Goal: Share content: Share content

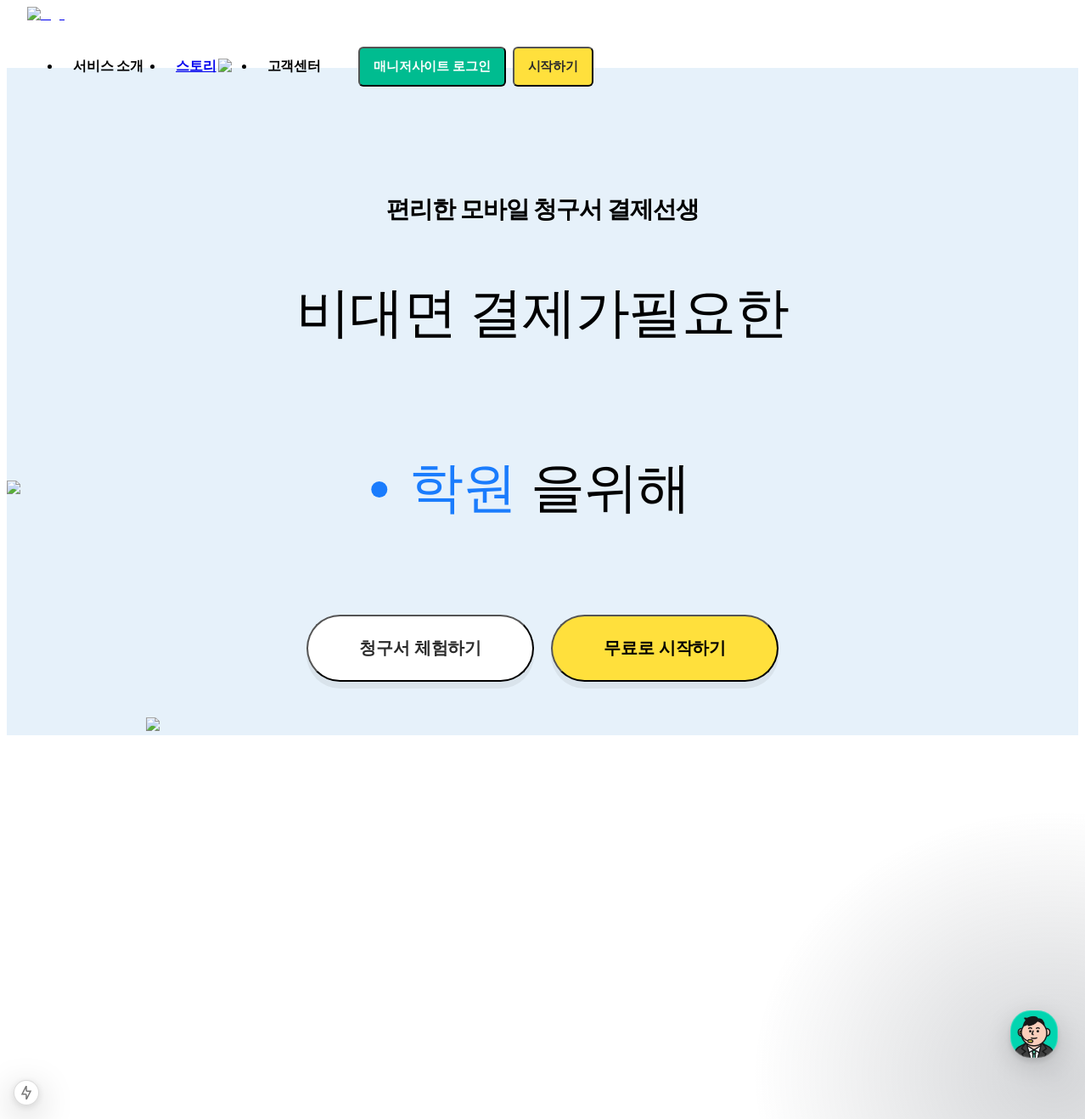
click at [885, 197] on div "편리한 모바일 청구서 결제선생 비대면 결제가 필요한 학원 공부방 호텔 쇼핑몰 병원 배달 보험사 항공사 골프장 을 위해" at bounding box center [543, 385] width 1072 height 382
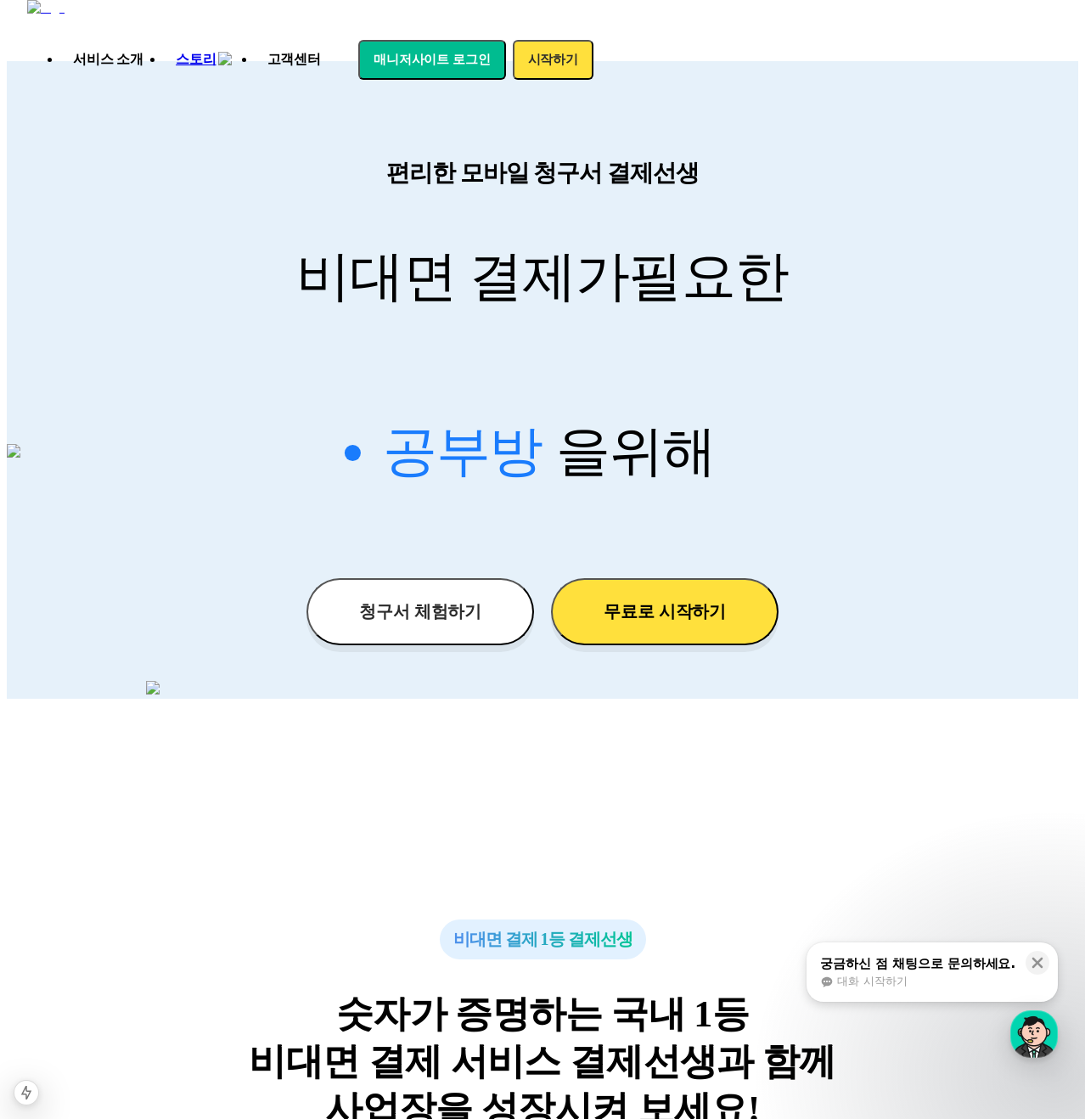
scroll to position [35, 0]
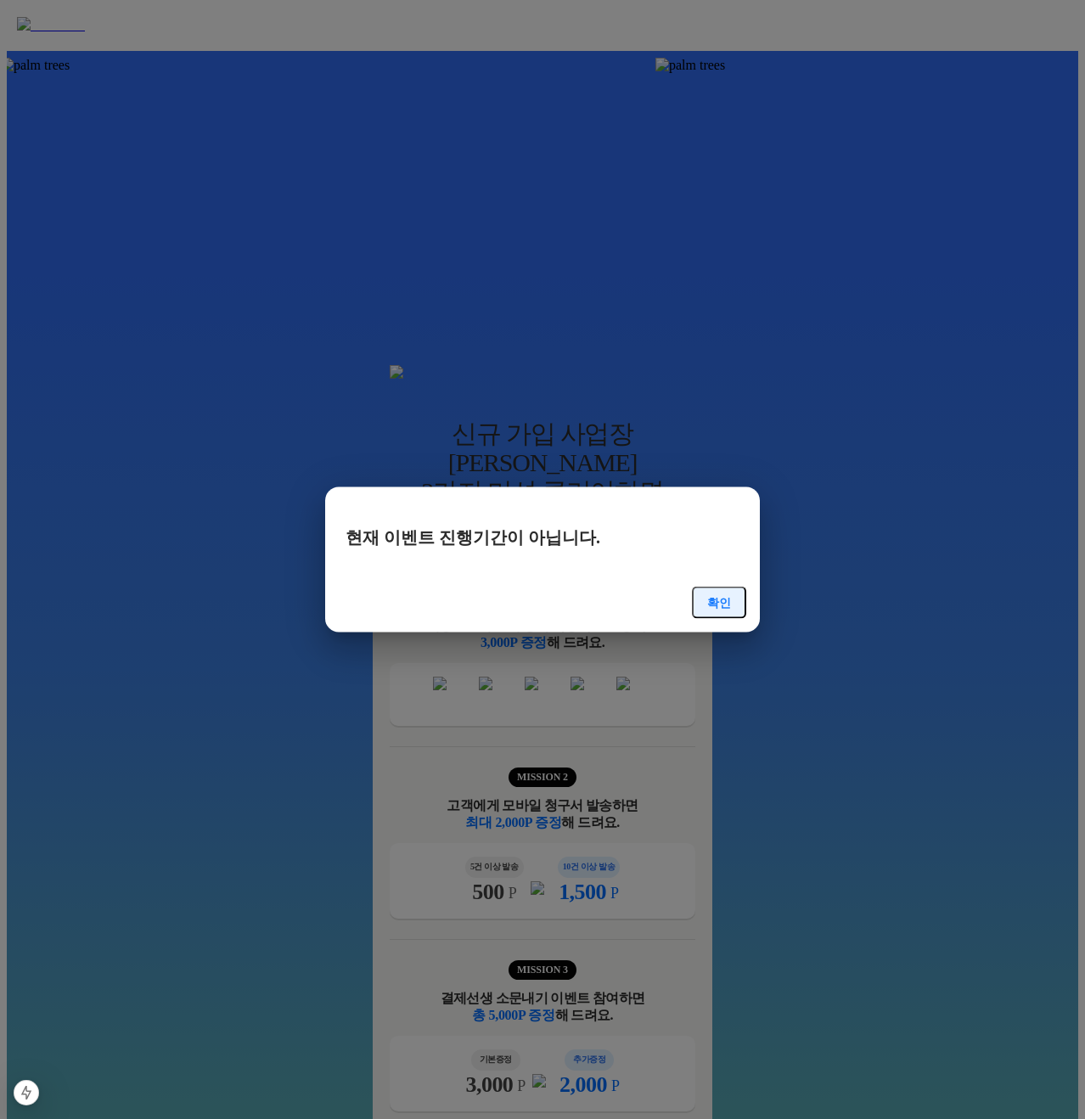
click at [372, 536] on h3 "현재 이벤트 진행기간이 아닙니다." at bounding box center [543, 537] width 408 height 25
drag, startPoint x: 362, startPoint y: 538, endPoint x: 589, endPoint y: 538, distance: 227.6
click at [589, 538] on h3 "현재 이벤트 진행기간이 아닙니다." at bounding box center [543, 537] width 408 height 25
copy h3 "현재 이벤트 진행기간이 아닙니다."
click at [595, 538] on h3 "현재 이벤트 진행기간이 아닙니다." at bounding box center [543, 537] width 408 height 25
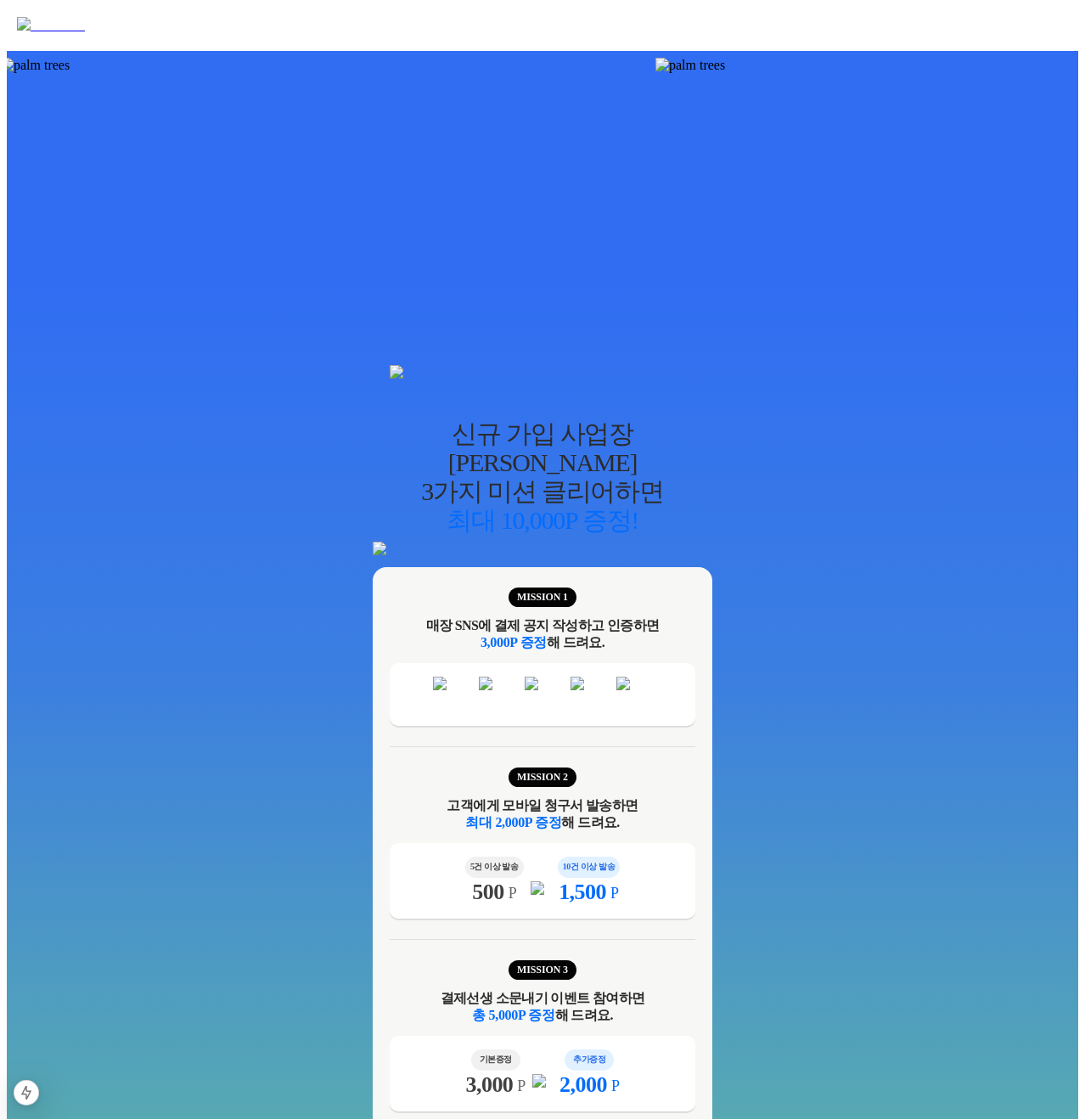
click at [861, 73] on img at bounding box center [871, 65] width 430 height 15
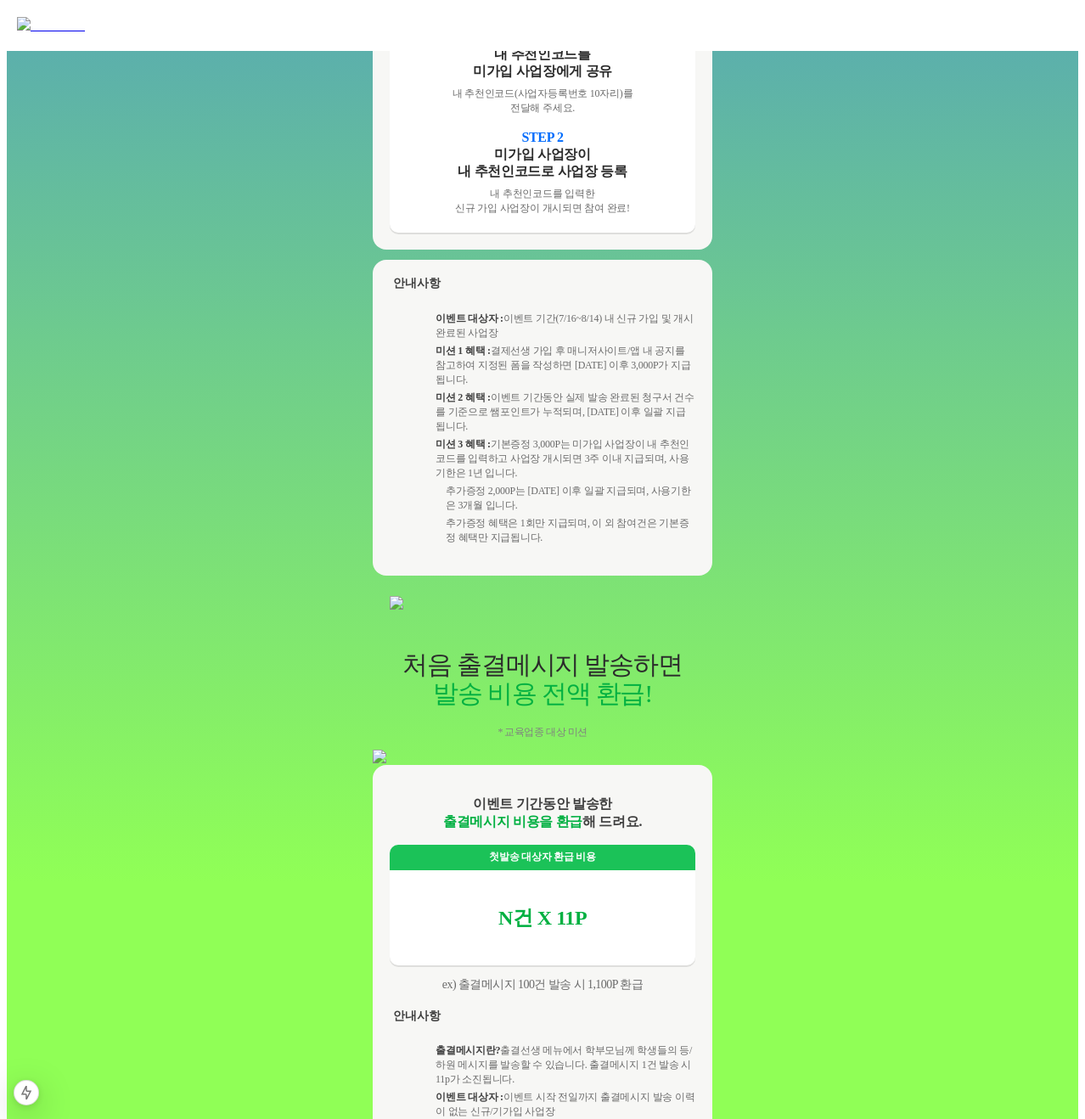
scroll to position [1660, 0]
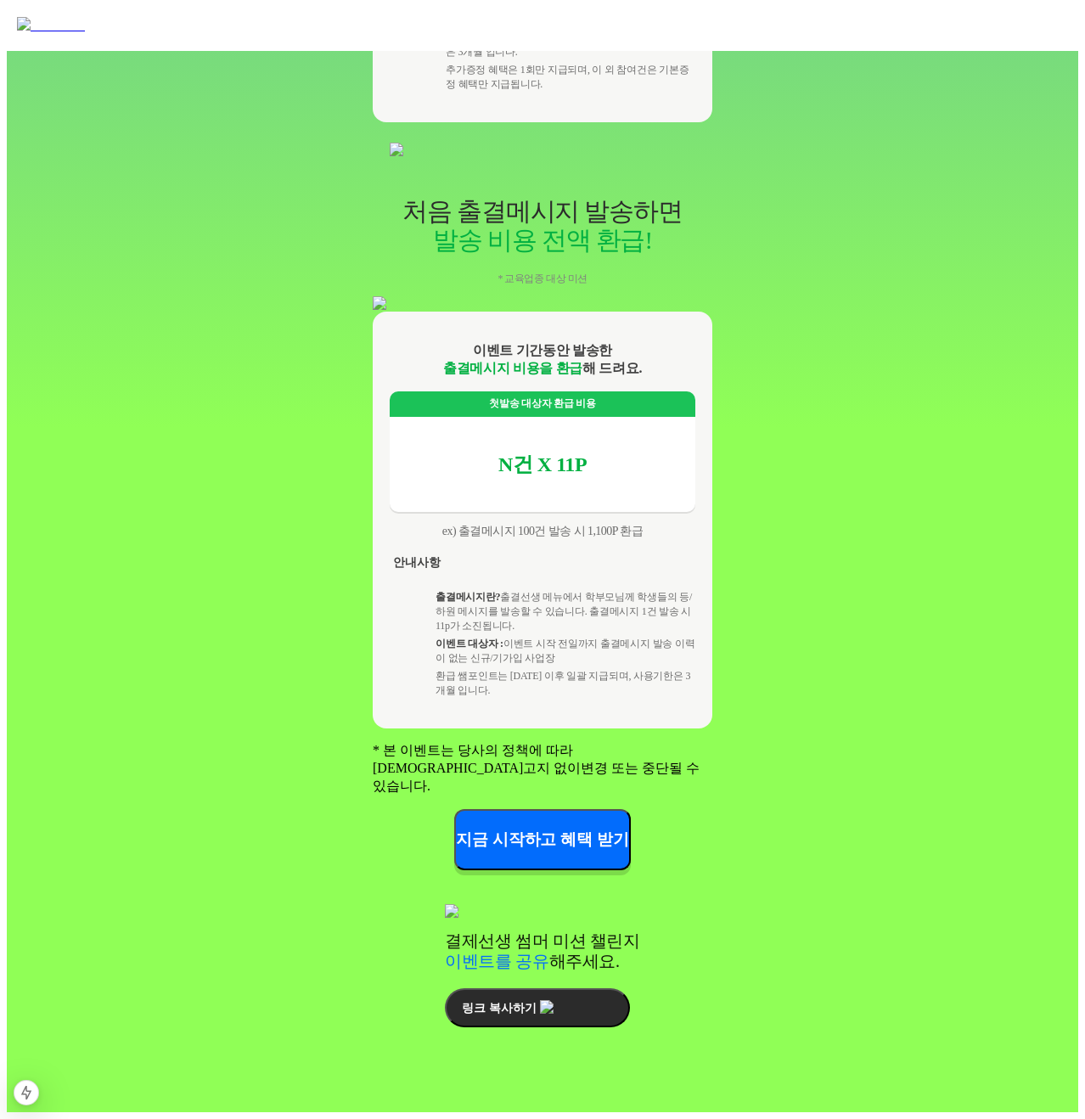
click at [545, 1016] on button "링크 복사하기" at bounding box center [537, 1008] width 184 height 39
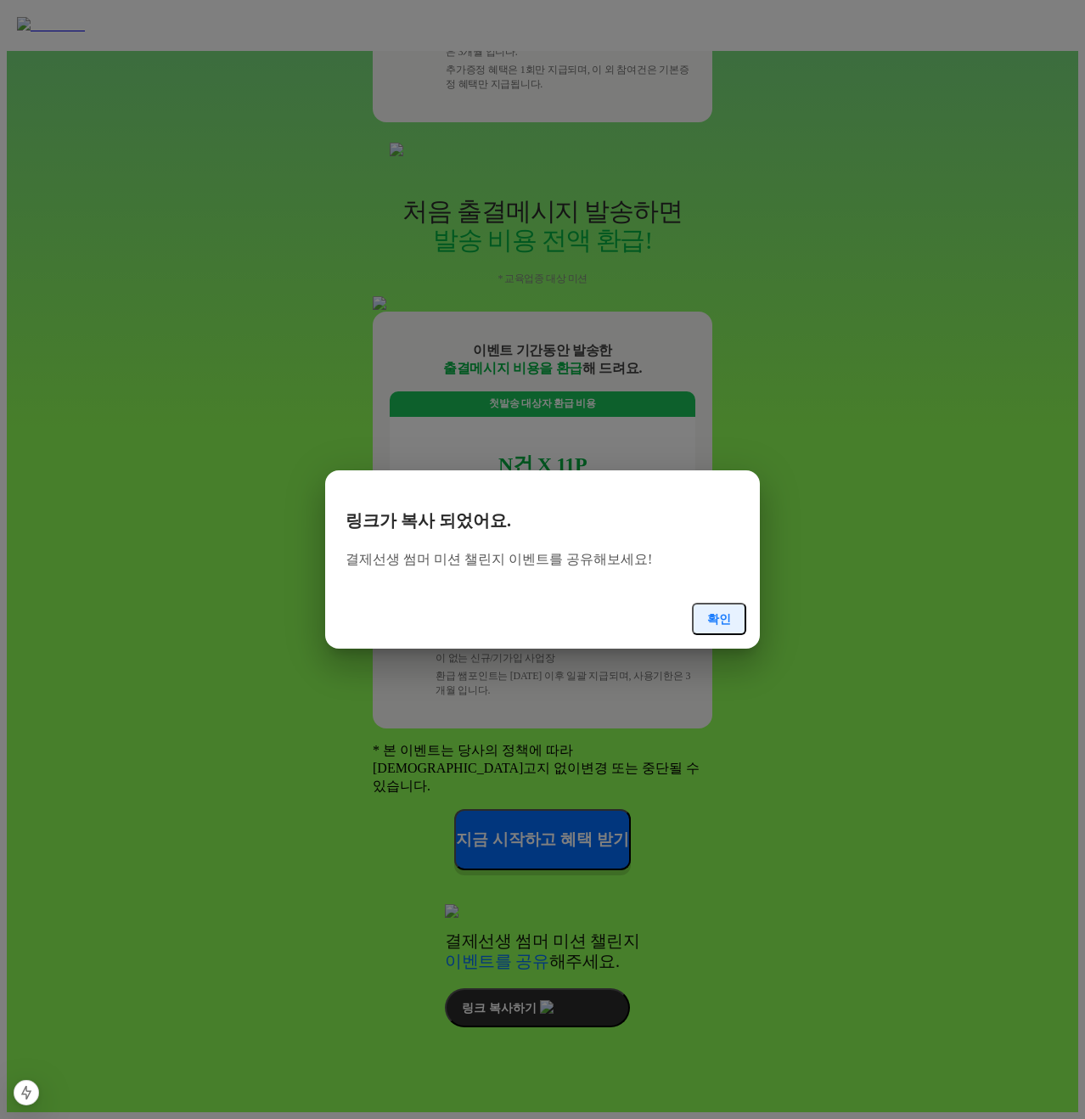
click at [375, 563] on div "링크가 복사 되었어요. 결제선생 썸머 미션 챌린지 이벤트를 공유해보세요! 확인" at bounding box center [543, 571] width 408 height 127
drag, startPoint x: 363, startPoint y: 558, endPoint x: 640, endPoint y: 557, distance: 277.7
click at [641, 558] on p "결제선생 썸머 미션 챌린지 이벤트를 공유해보세요!" at bounding box center [543, 559] width 408 height 20
copy p "결제선생 썸머 미션 챌린지 이벤트를 공유해보세요!"
click at [640, 557] on p "결제선생 썸머 미션 챌린지 이벤트를 공유해보세요!" at bounding box center [543, 559] width 408 height 20
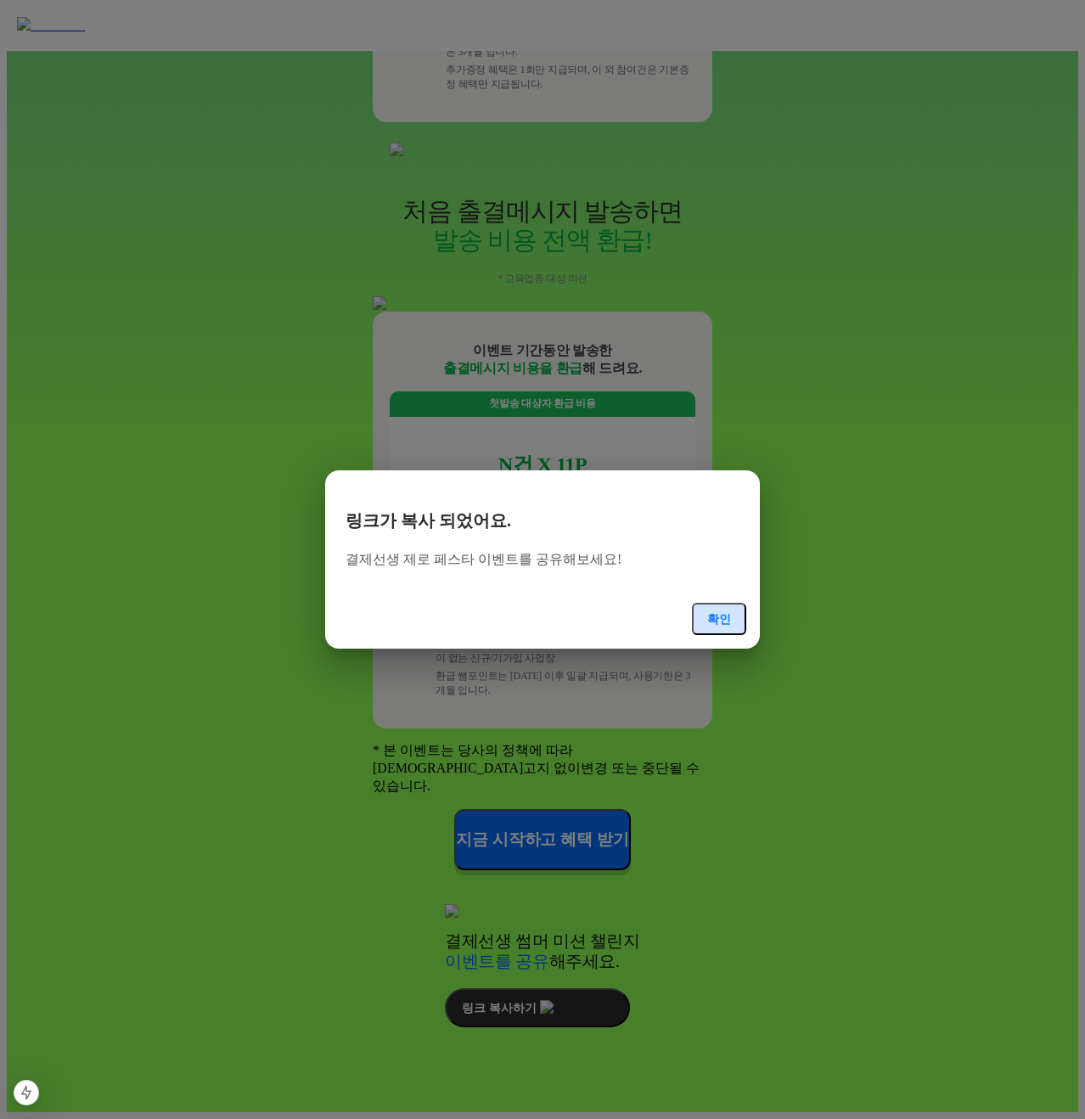
click at [711, 603] on button "확인" at bounding box center [719, 619] width 54 height 32
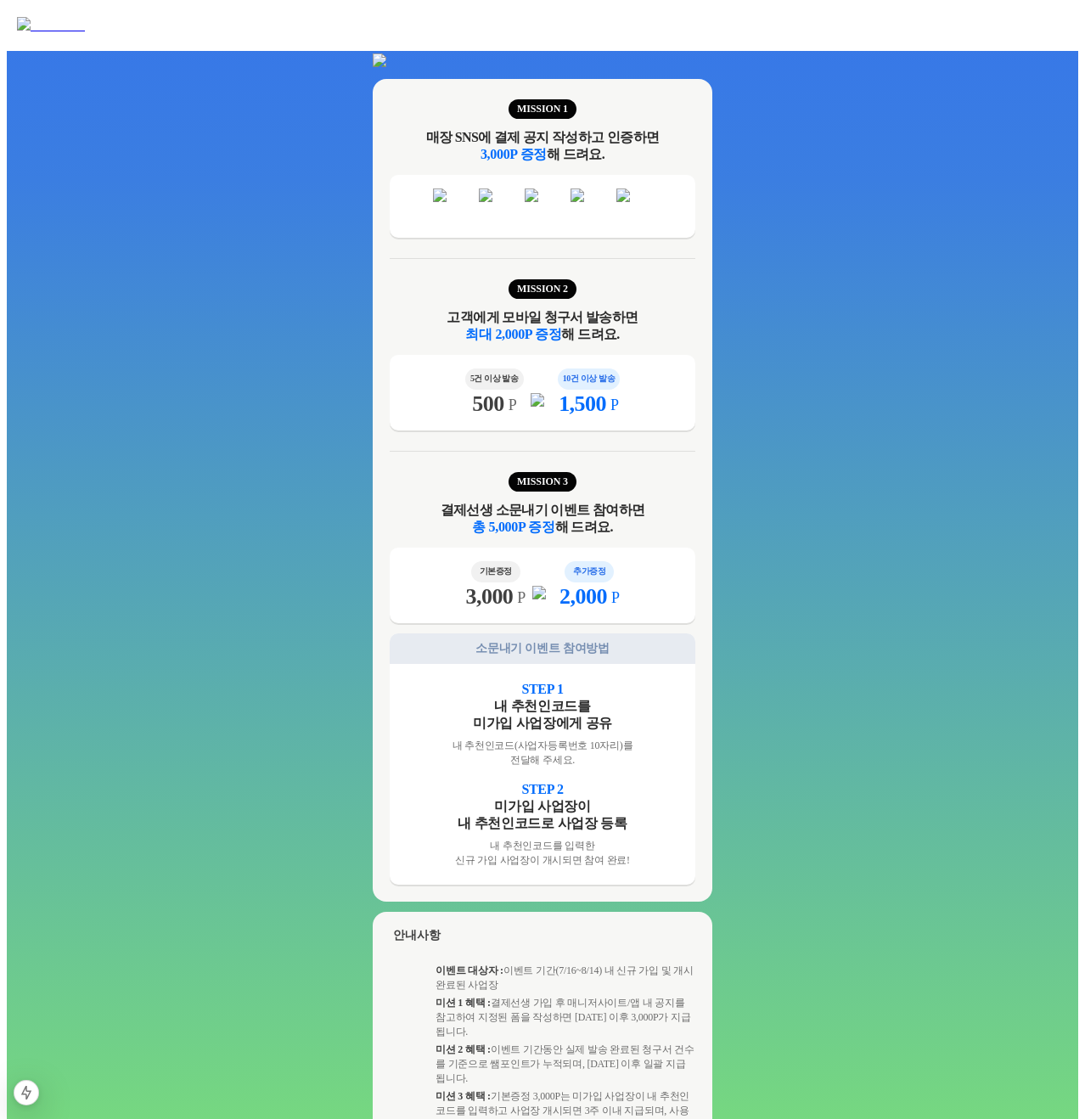
scroll to position [0, 0]
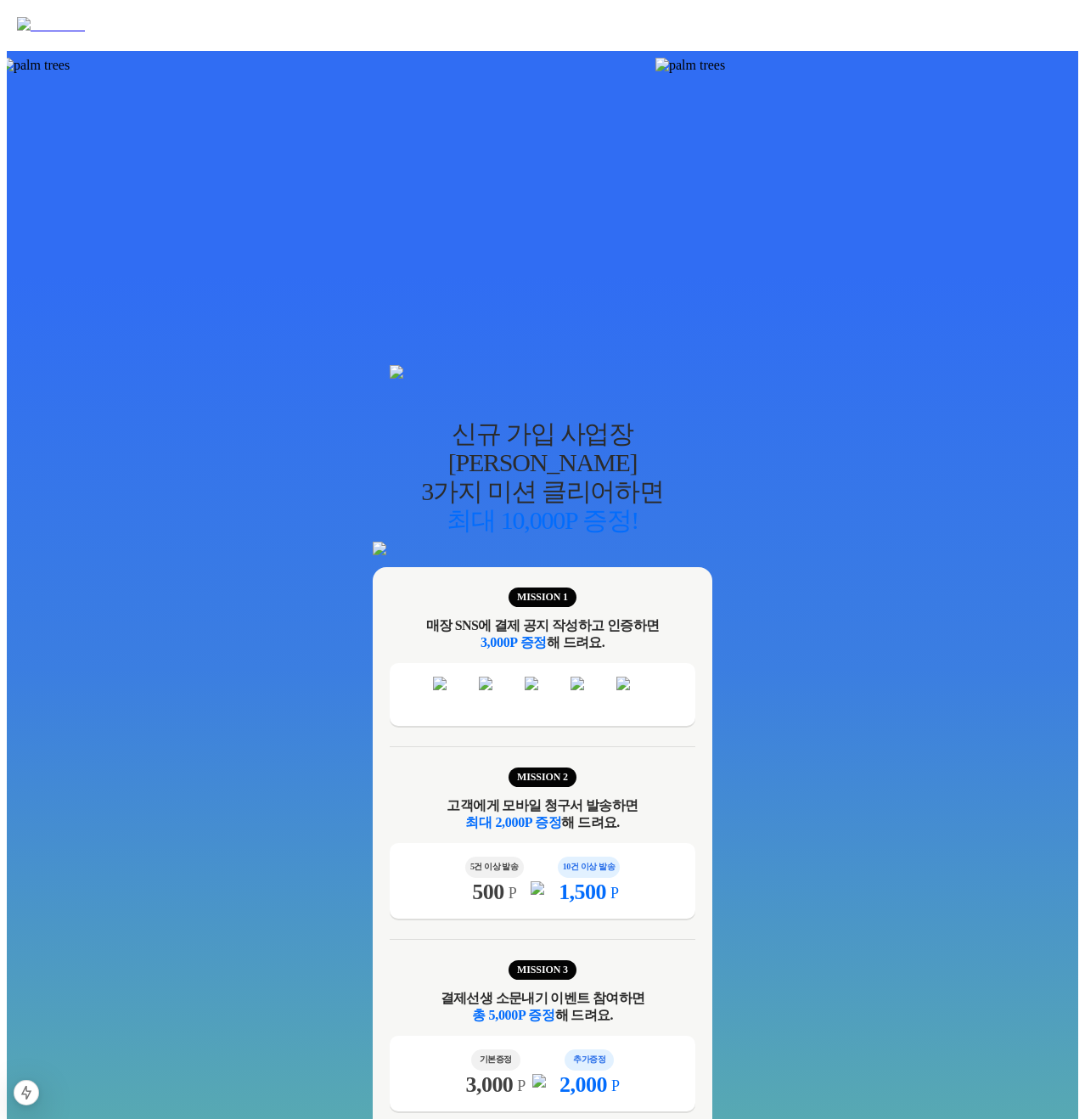
click at [905, 73] on img at bounding box center [871, 65] width 430 height 15
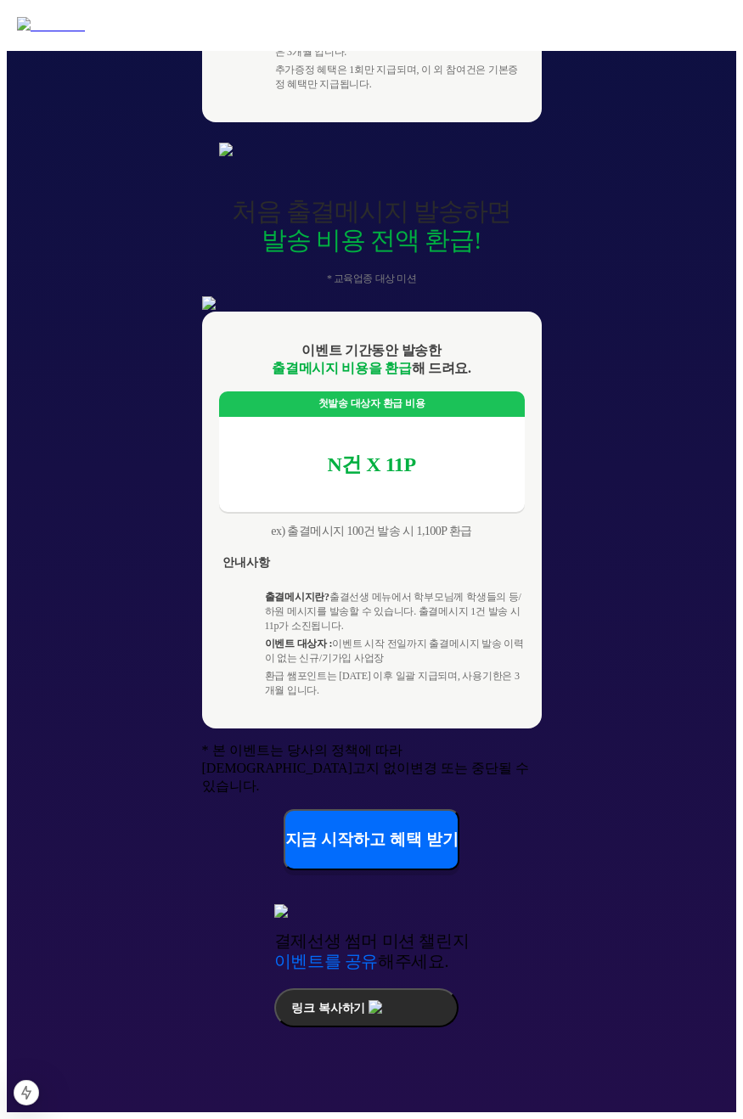
scroll to position [1660, 0]
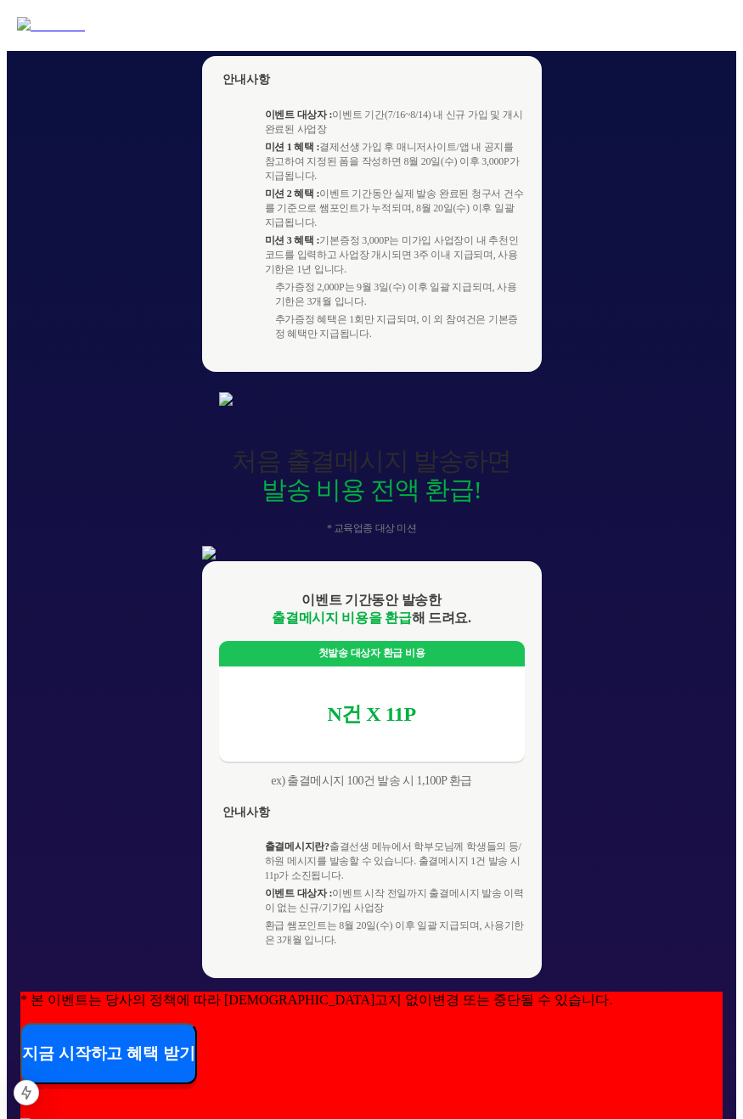
scroll to position [1610, 0]
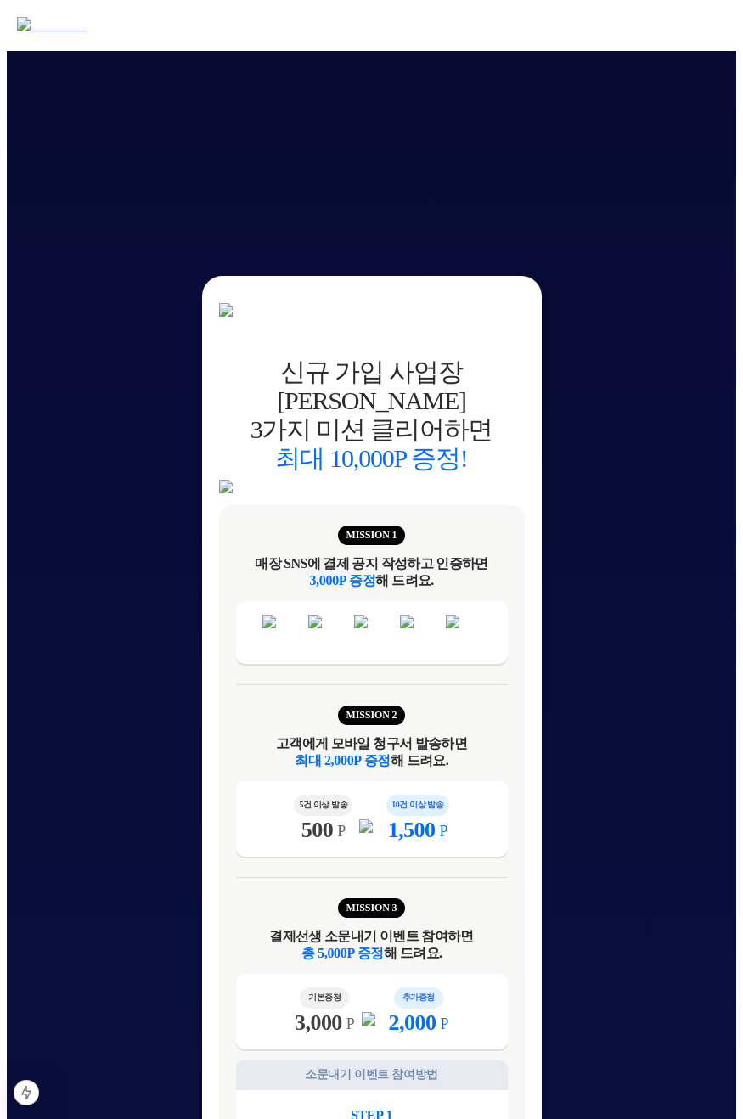
scroll to position [0, 0]
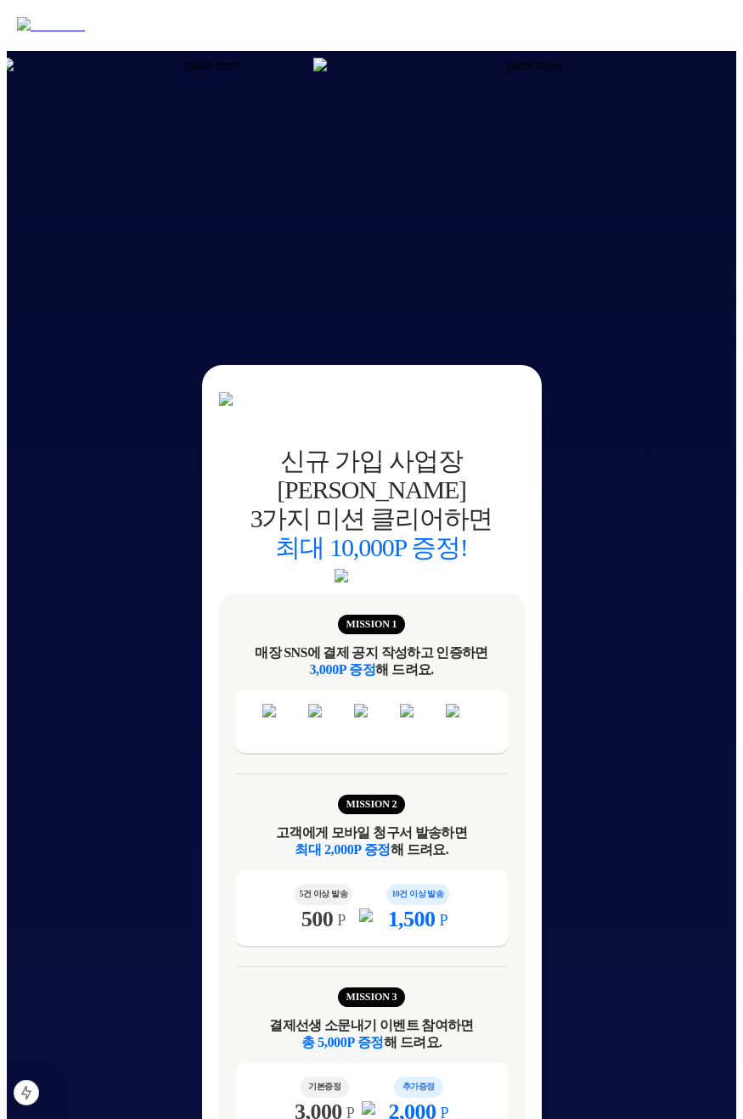
click at [618, 73] on img at bounding box center [528, 65] width 430 height 15
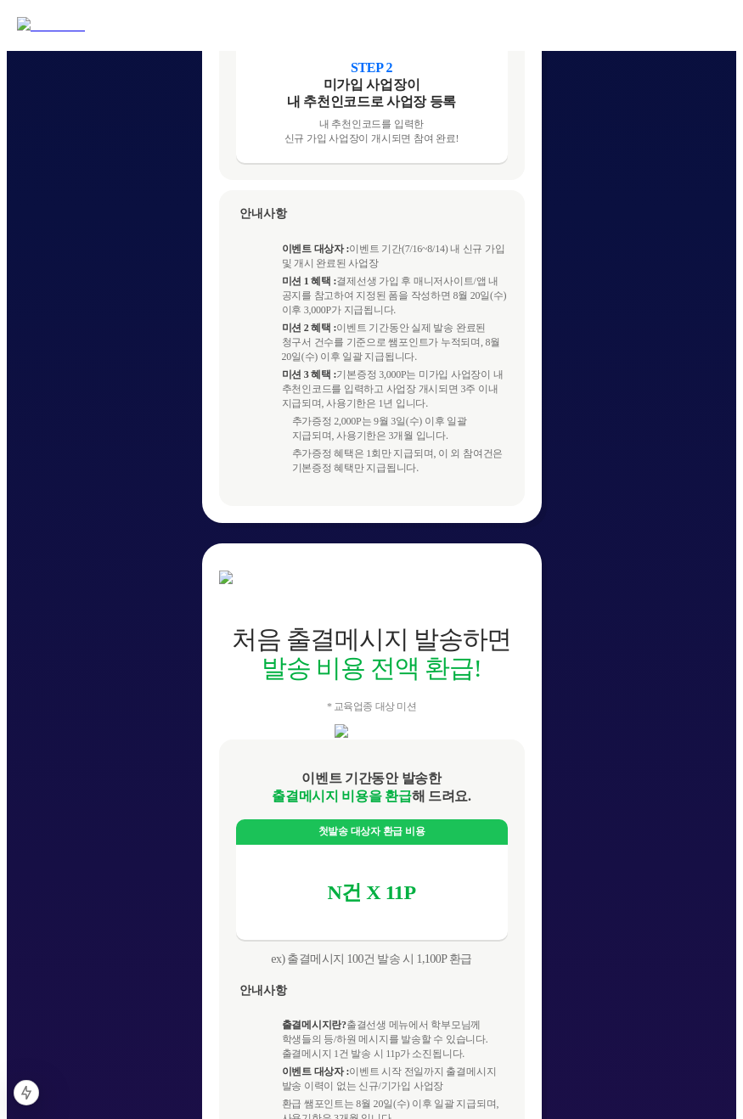
scroll to position [1609, 0]
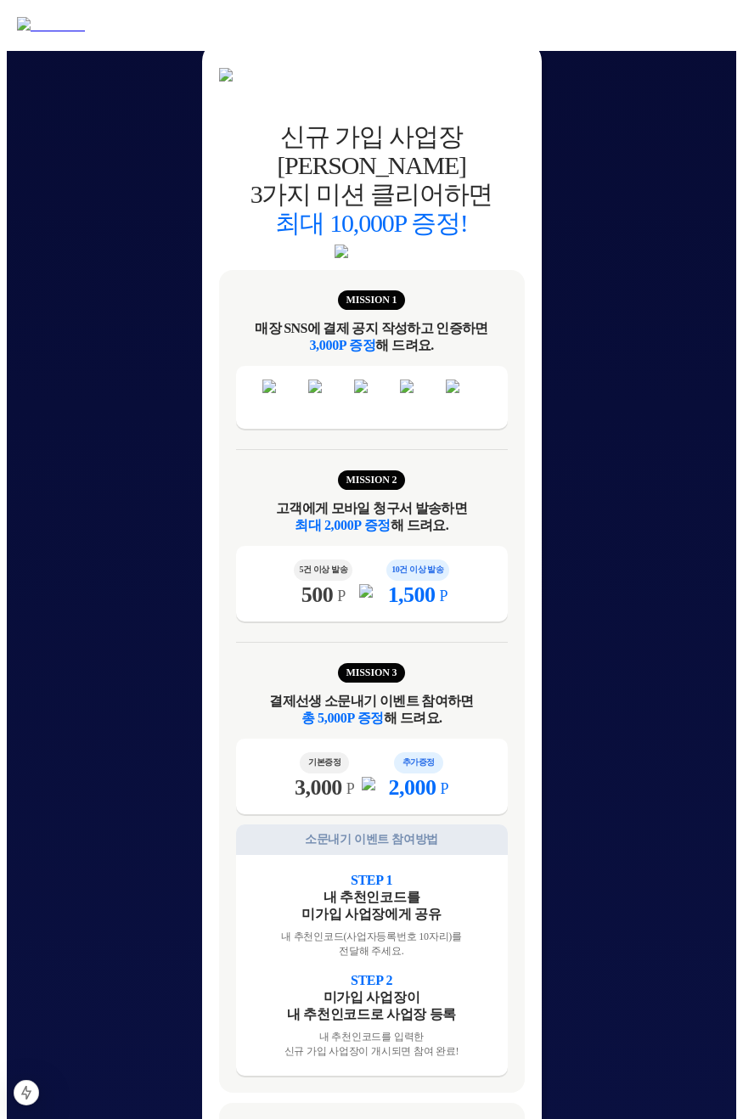
scroll to position [132, 0]
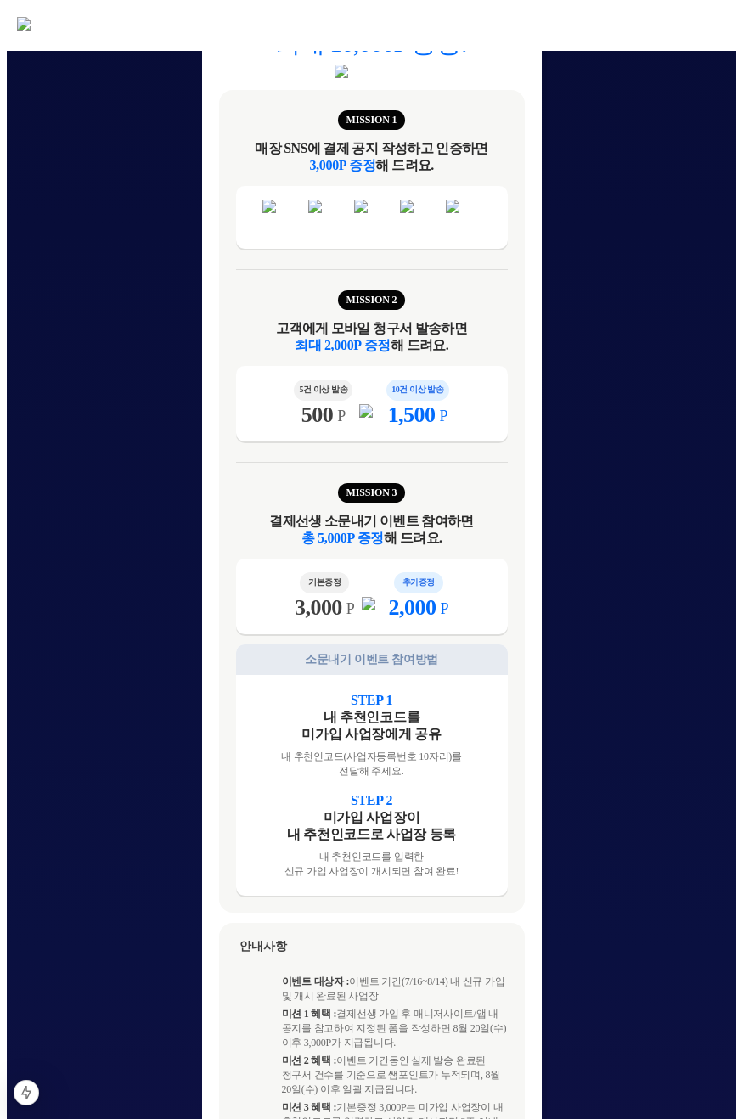
scroll to position [452, 0]
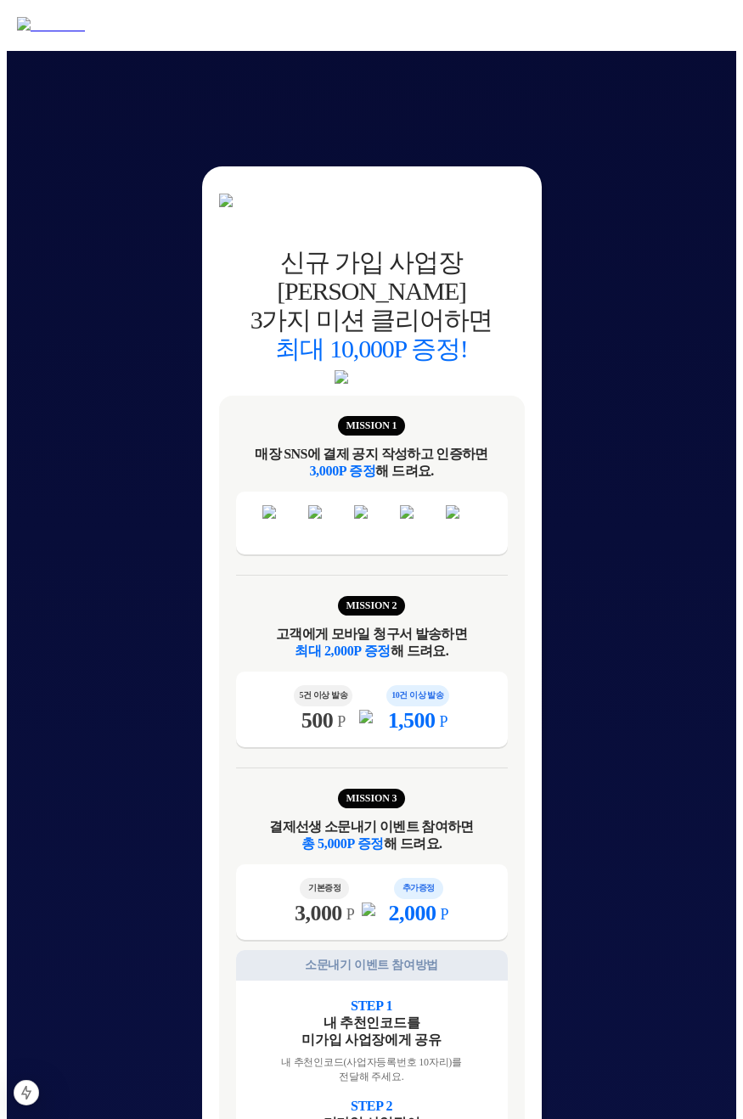
scroll to position [0, 0]
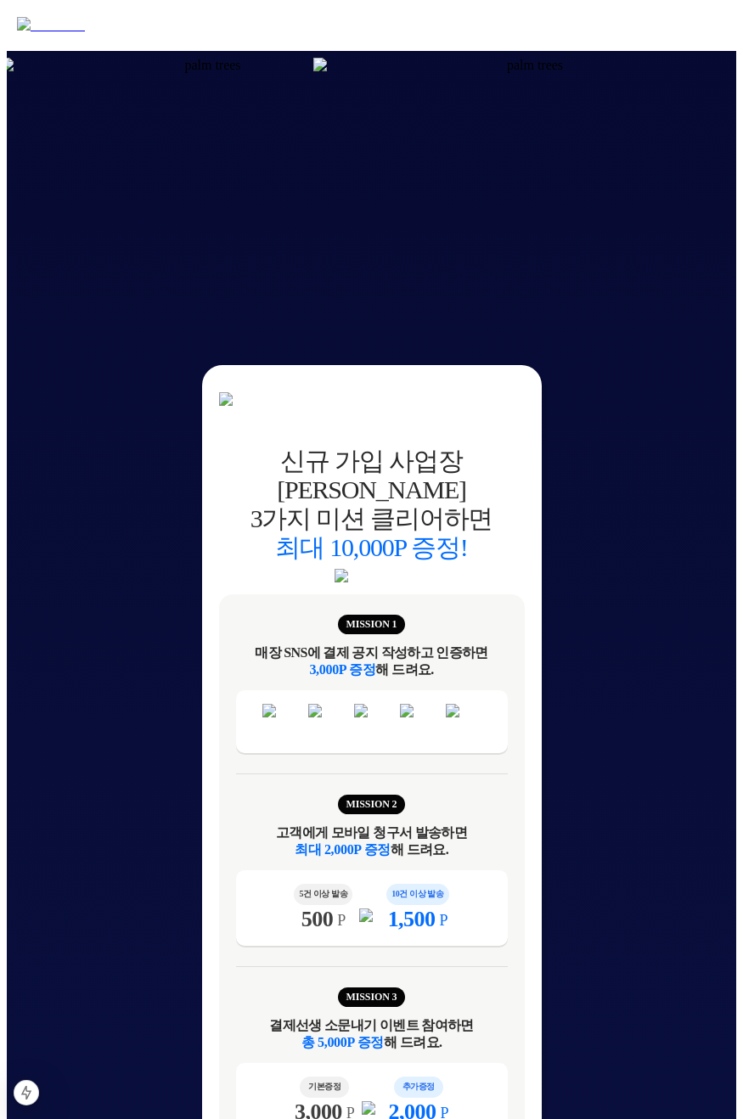
click at [628, 73] on img at bounding box center [528, 65] width 430 height 15
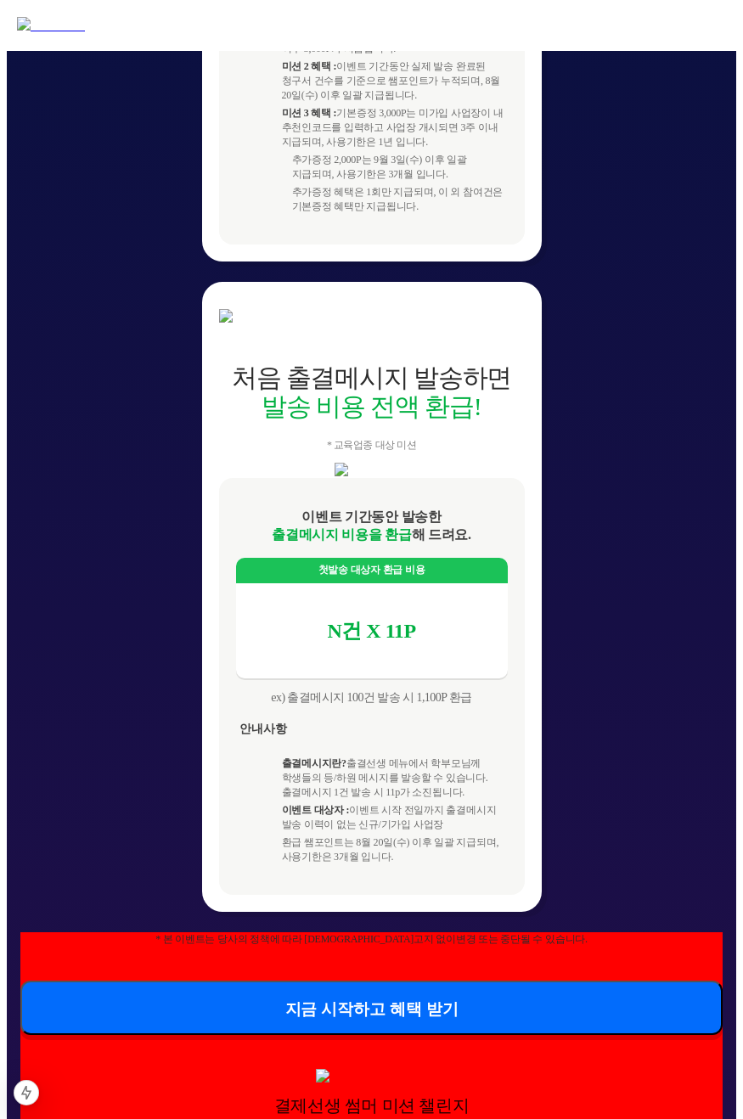
scroll to position [1660, 0]
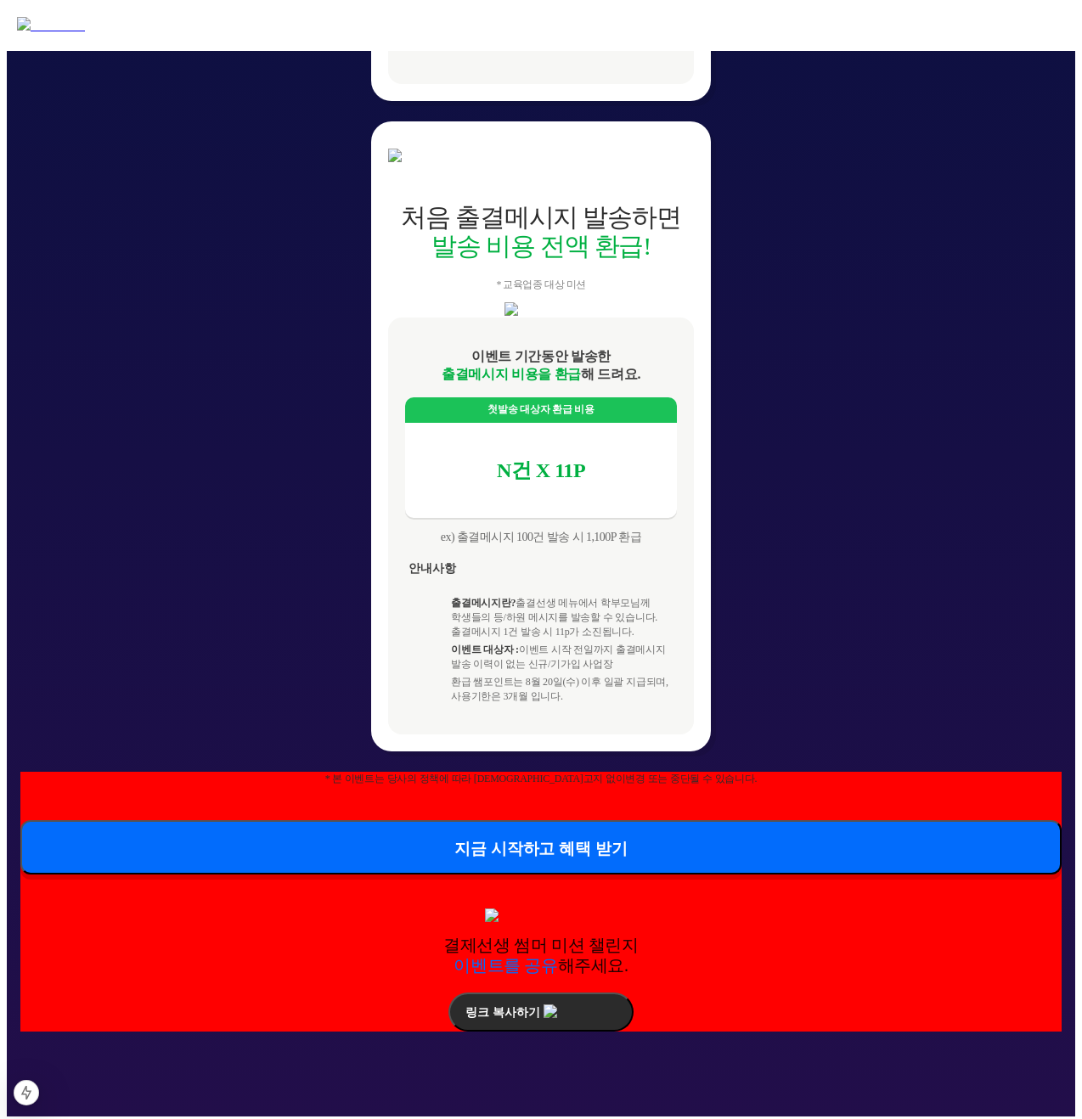
click at [538, 1017] on button "링크 복사하기" at bounding box center [540, 1012] width 184 height 39
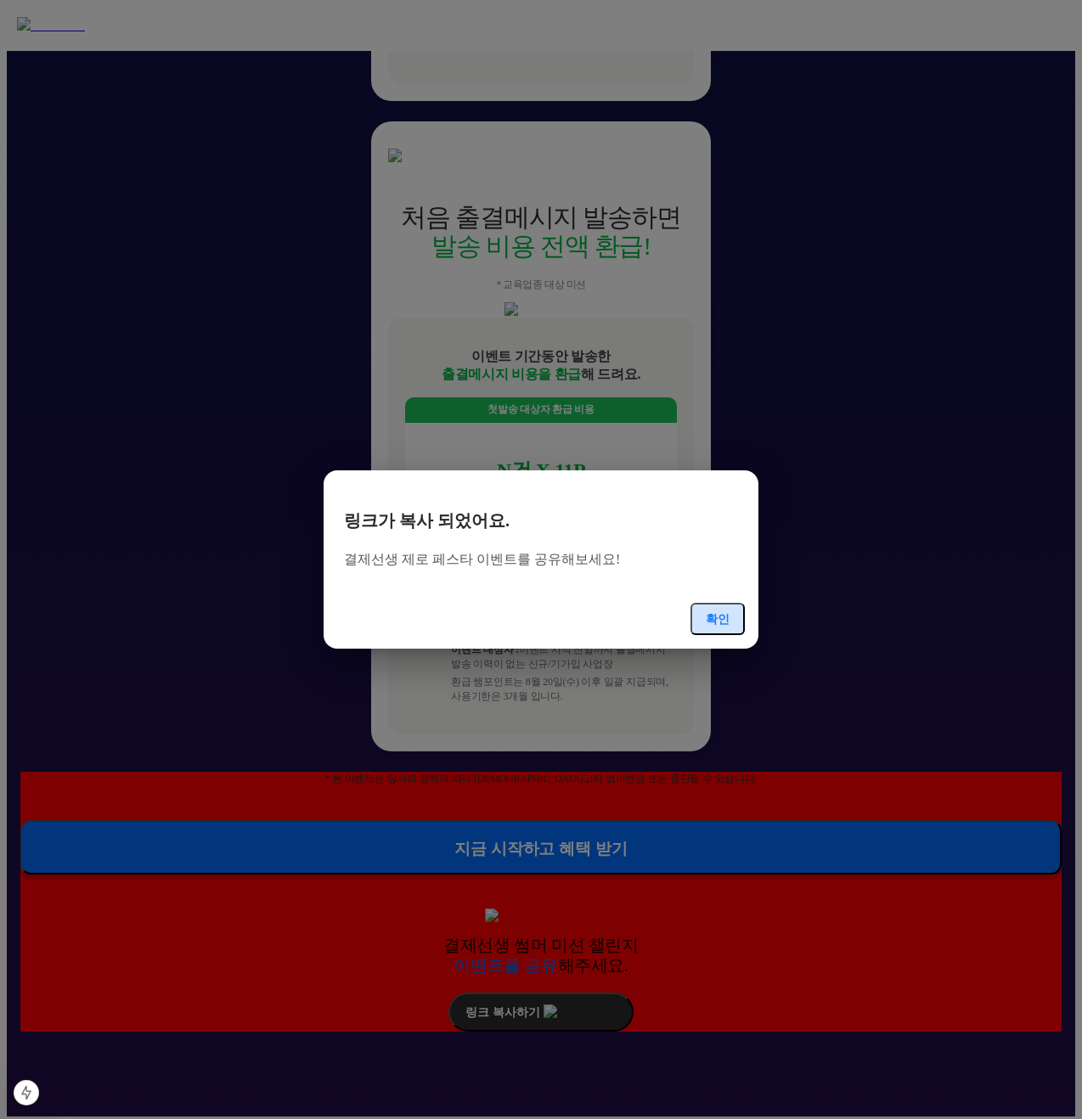
click at [717, 603] on button "확인" at bounding box center [717, 619] width 54 height 32
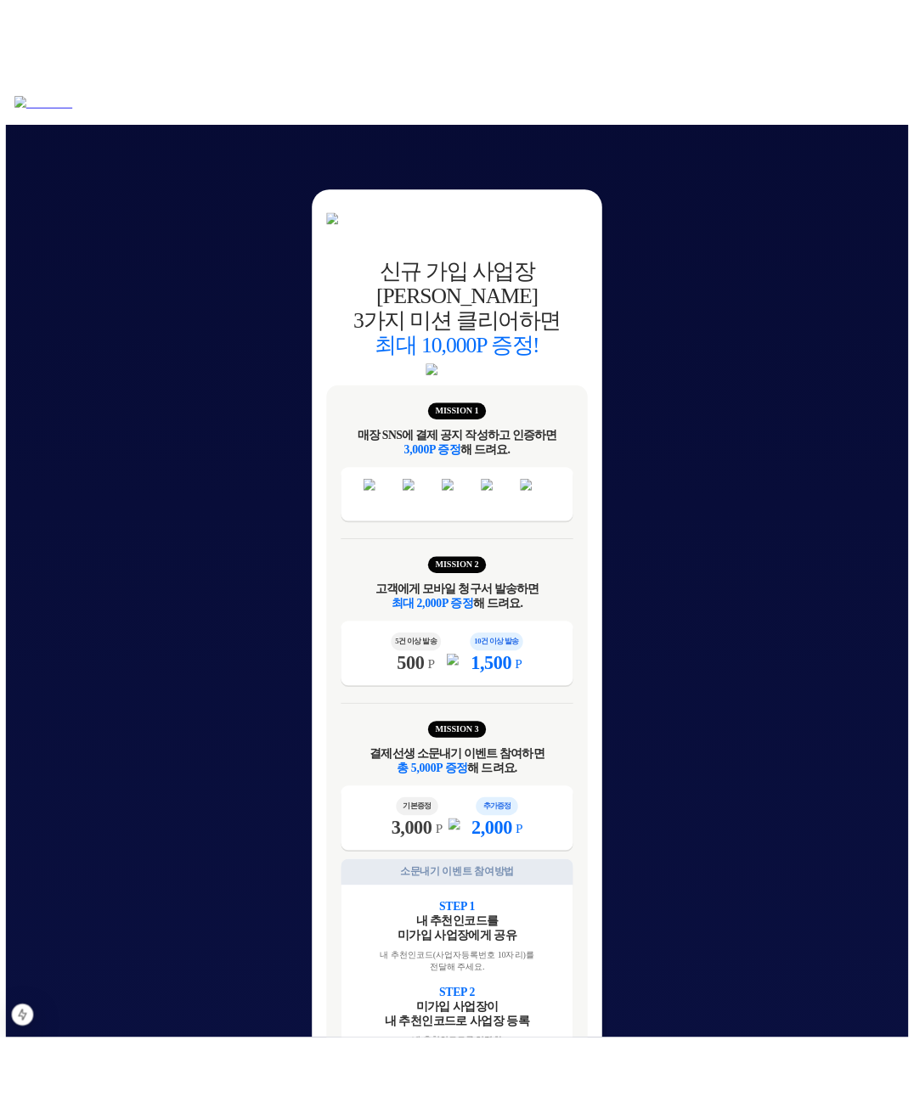
scroll to position [0, 0]
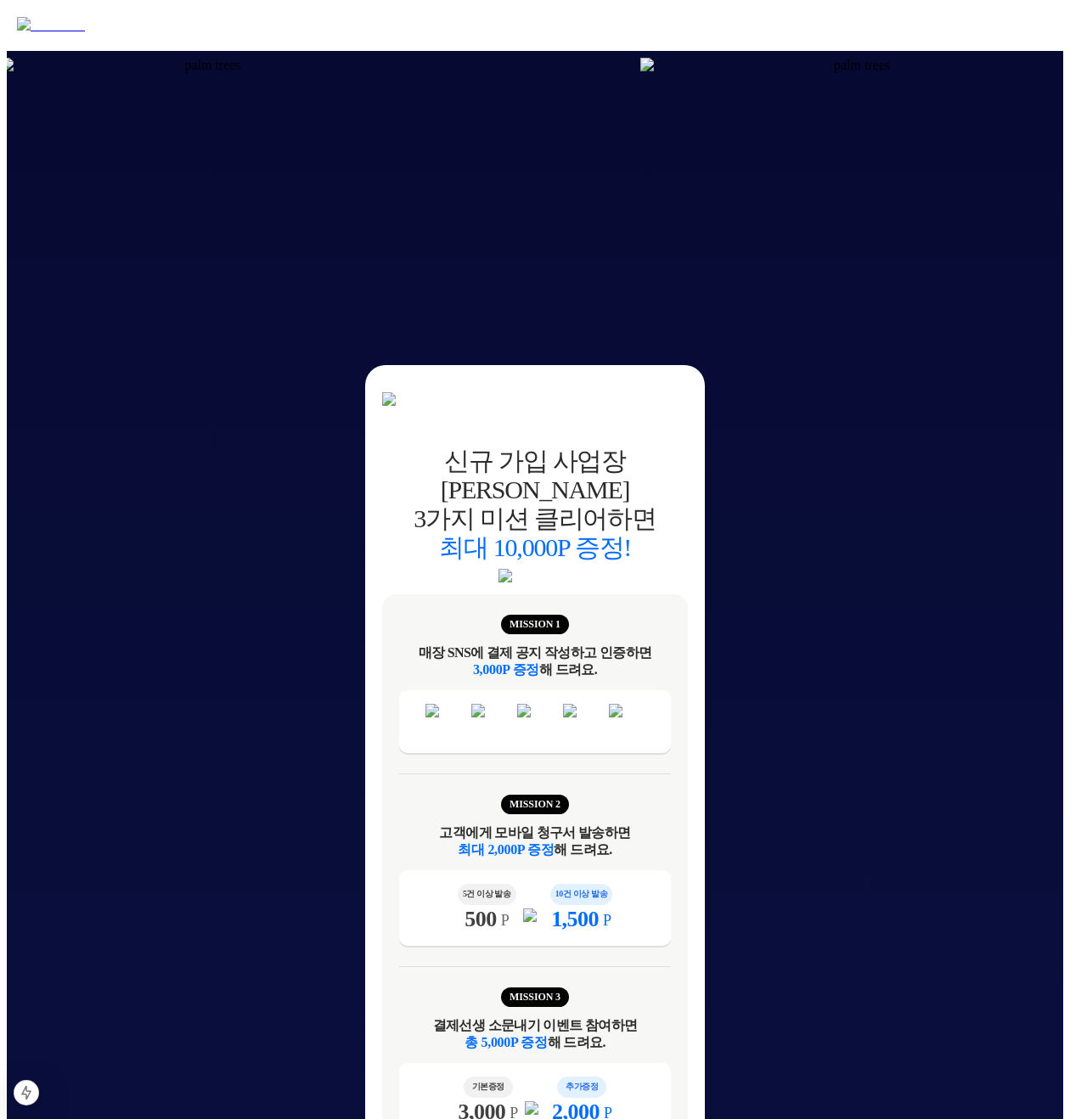
click at [742, 73] on img at bounding box center [855, 65] width 430 height 15
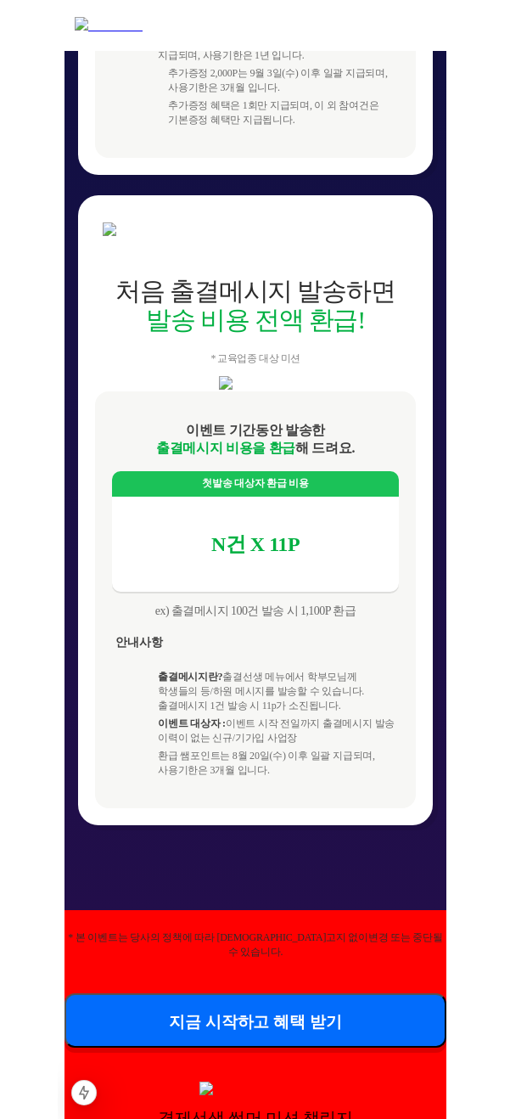
scroll to position [1561, 0]
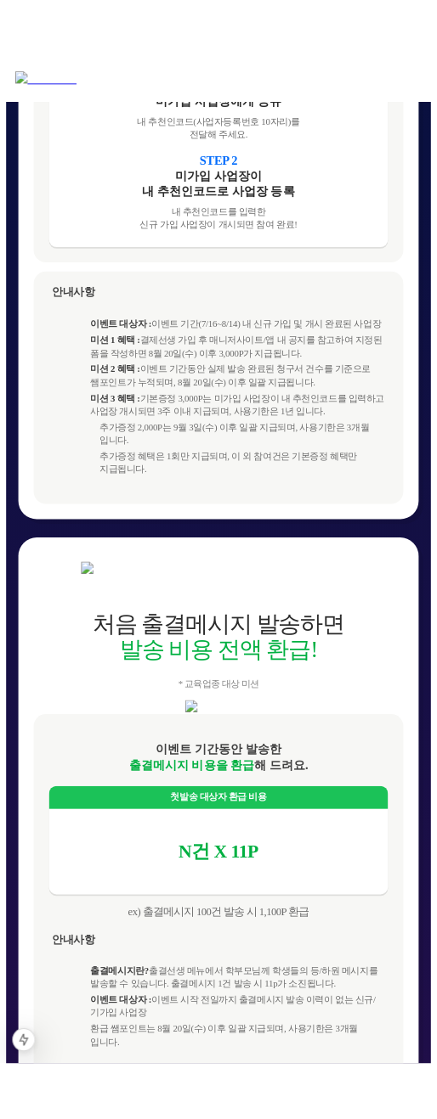
scroll to position [1561, 0]
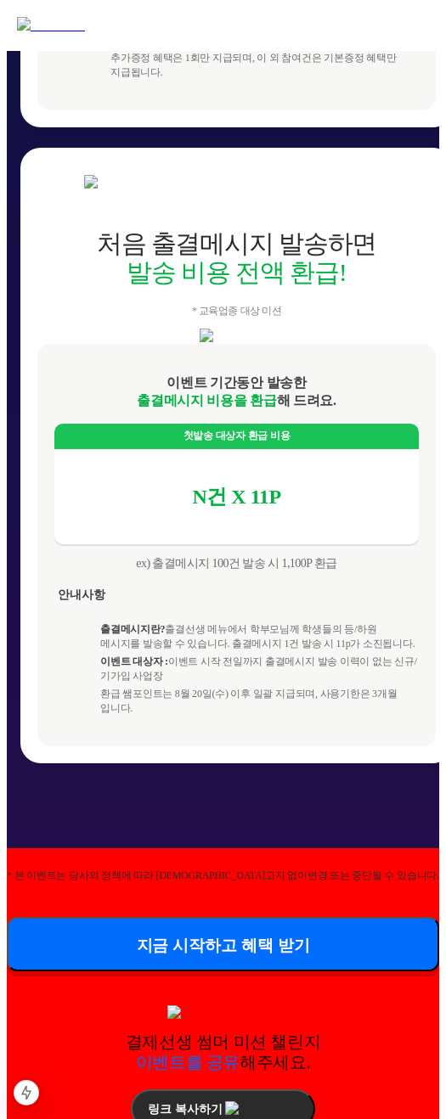
scroll to position [1646, 0]
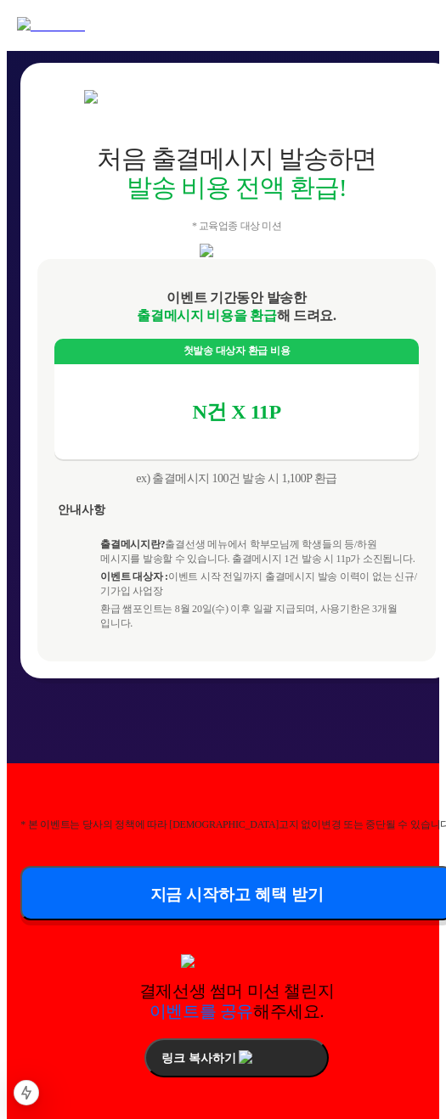
click at [307, 791] on div "* 본 이벤트는 당사의 정책에 따라 [DEMOGRAPHIC_DATA]고지 없이 변경 또는 중단될 수 있습니다. 지금 시작하고 혜택 받기 결제선…" at bounding box center [236, 963] width 459 height 399
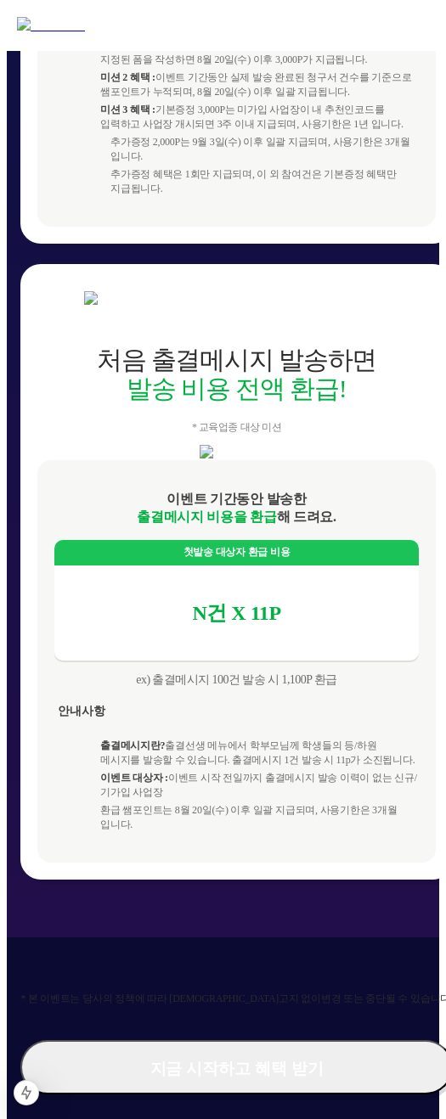
scroll to position [1653, 0]
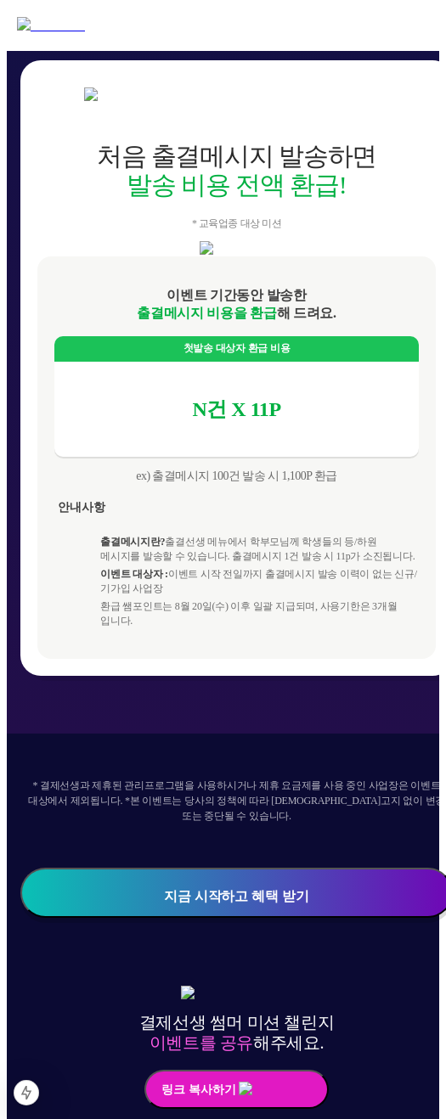
scroll to position [1647, 0]
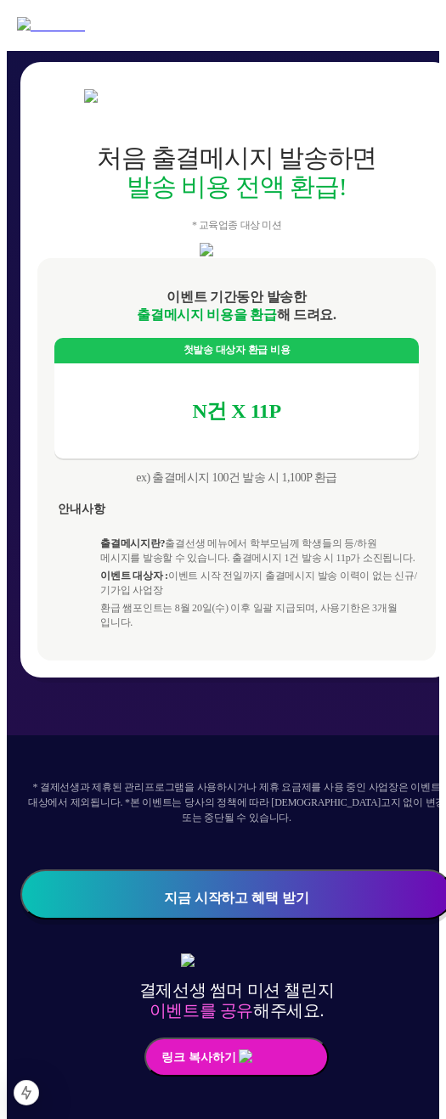
click at [345, 747] on div "* 결제선생과 제휴된 관리프로그램을 사용하시거나 제휴 요금제를 사용 중인 사업장은 이벤트 대상에서 제외됩니다. *본 이벤트는 당사의 정책에 따…" at bounding box center [236, 948] width 459 height 426
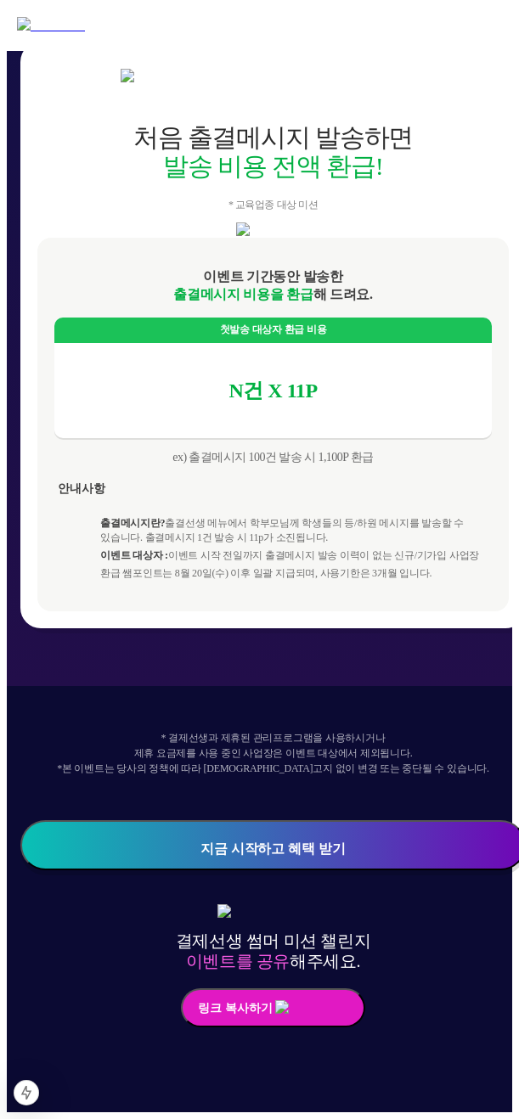
scroll to position [0, 0]
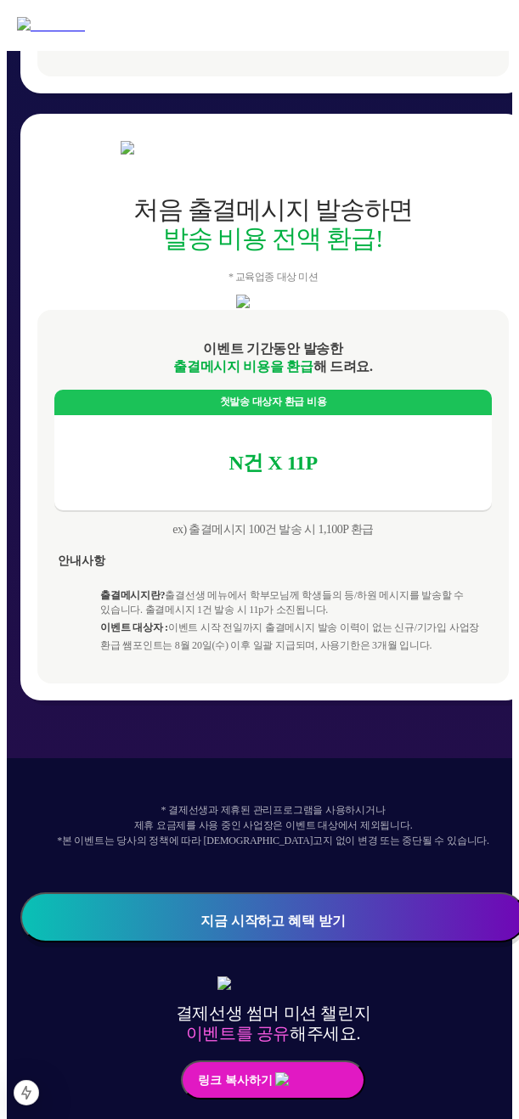
scroll to position [1662, 0]
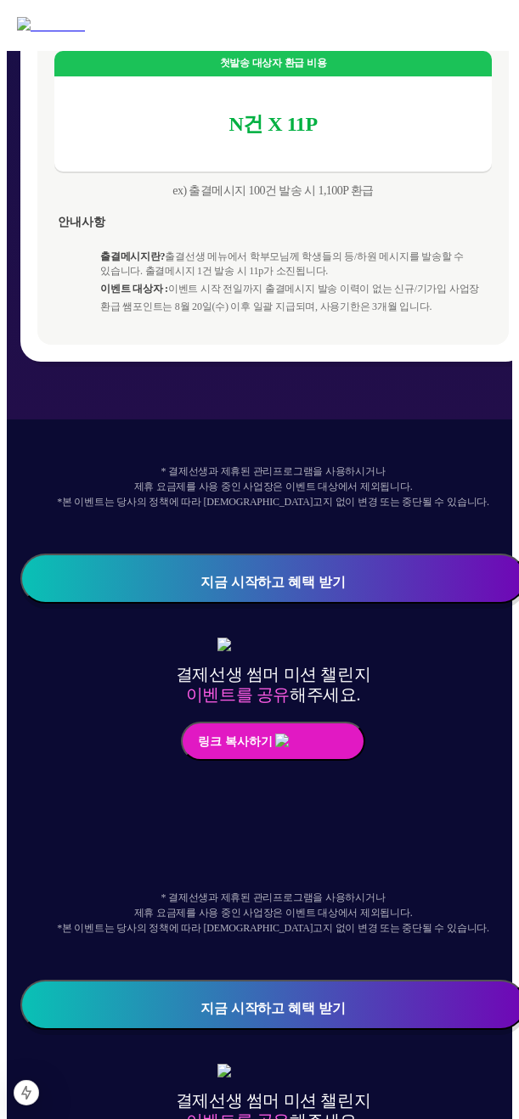
scroll to position [2075, 0]
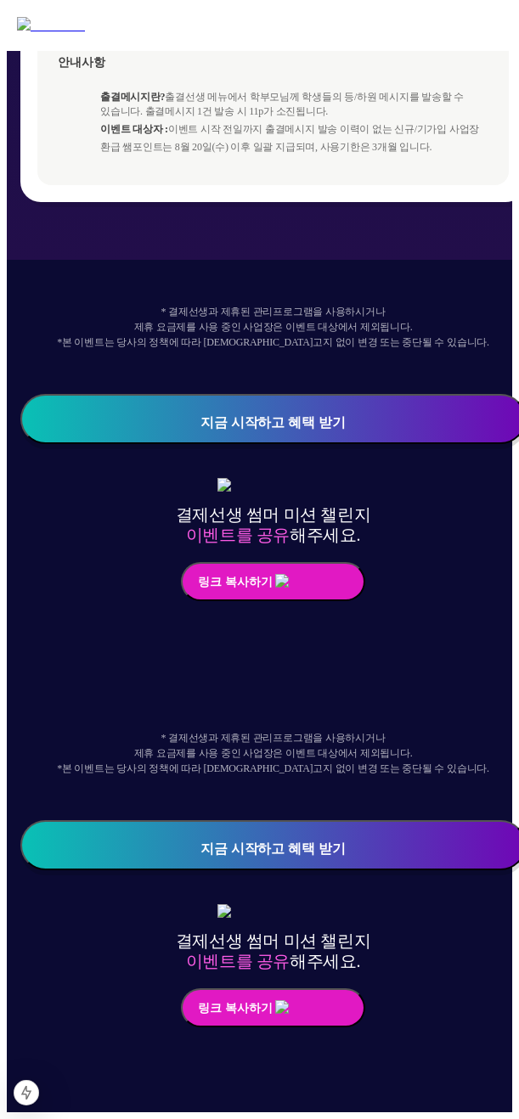
click at [340, 437] on button "지금 시작하고 혜택 받기" at bounding box center [272, 419] width 505 height 50
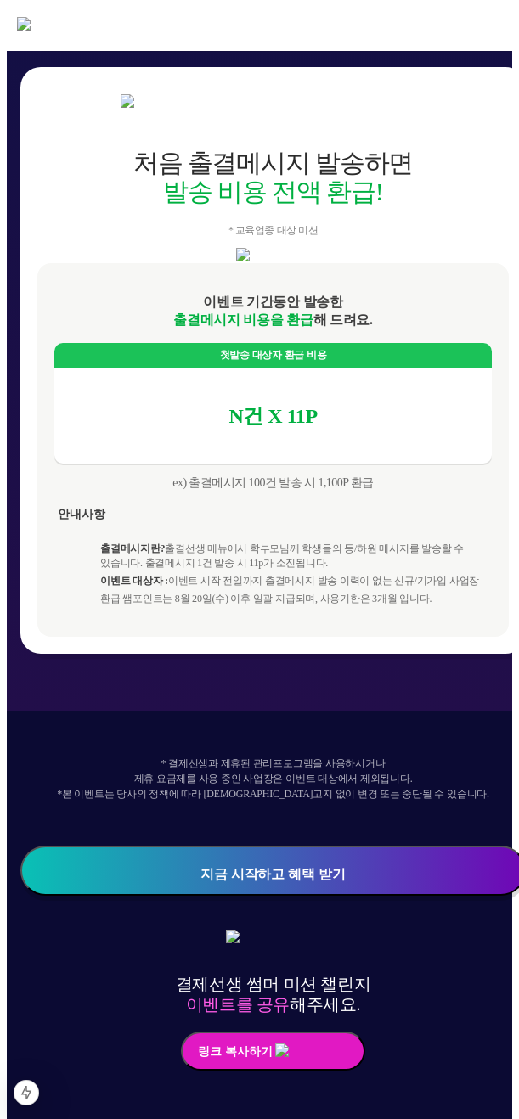
scroll to position [1662, 0]
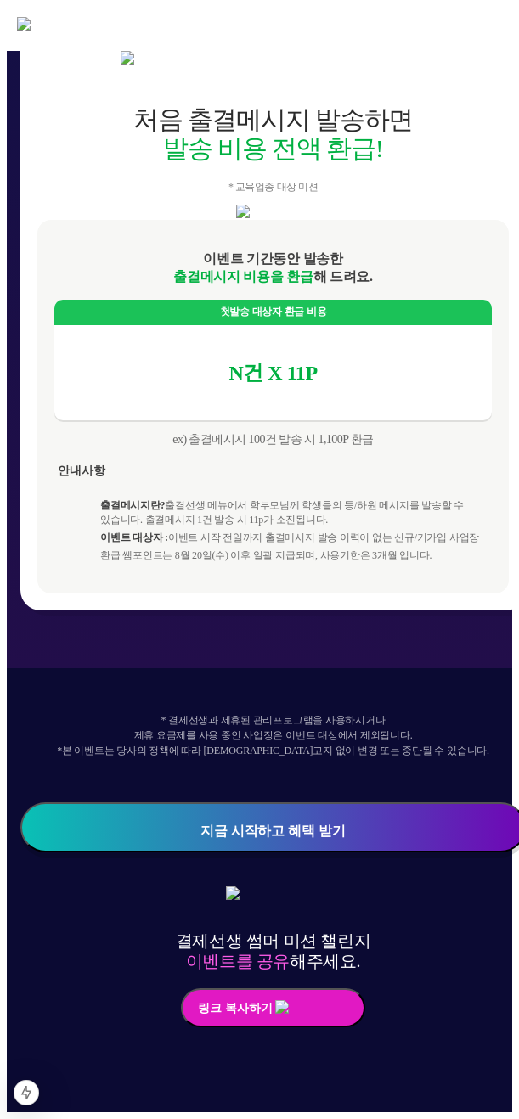
click at [227, 1028] on button "링크 복사하기" at bounding box center [273, 1008] width 184 height 39
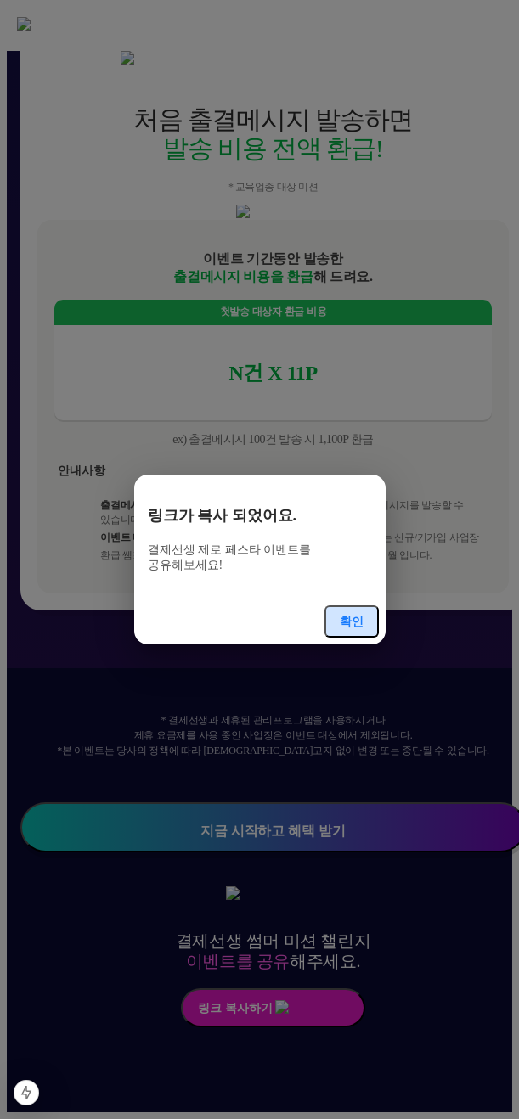
click at [359, 606] on button "확인" at bounding box center [351, 622] width 54 height 32
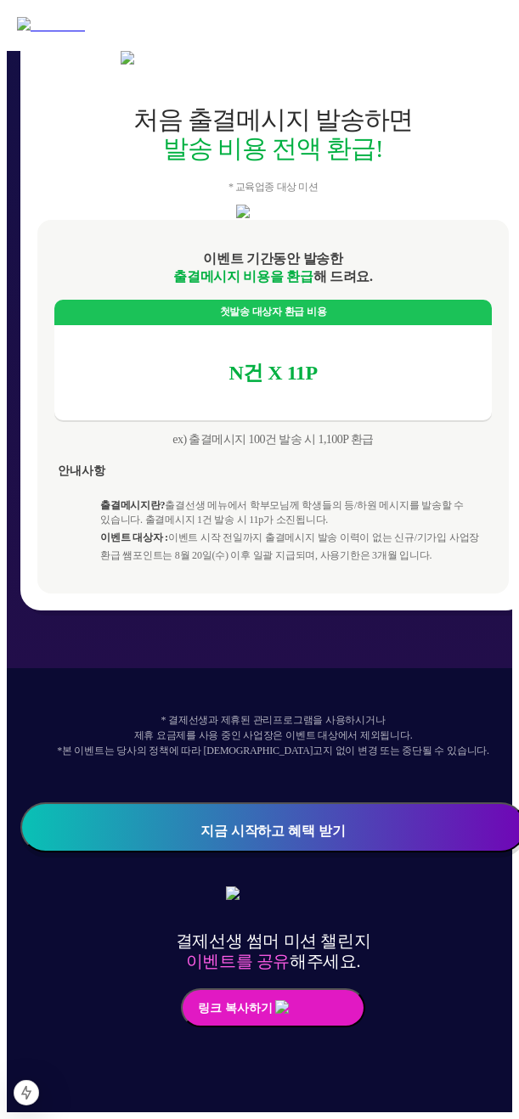
click at [262, 1018] on button "링크 복사하기" at bounding box center [273, 1008] width 184 height 39
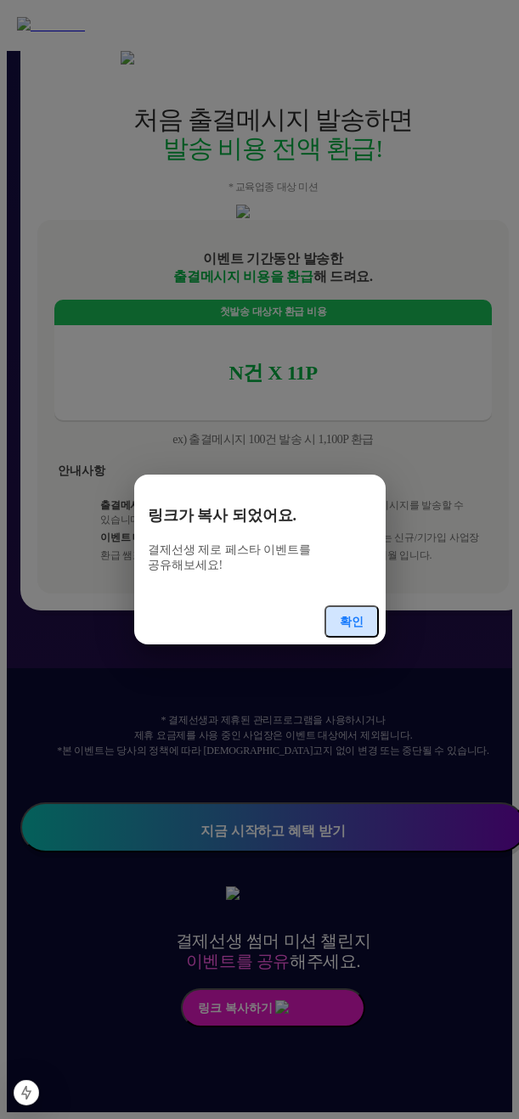
click at [342, 606] on button "확인" at bounding box center [351, 622] width 54 height 32
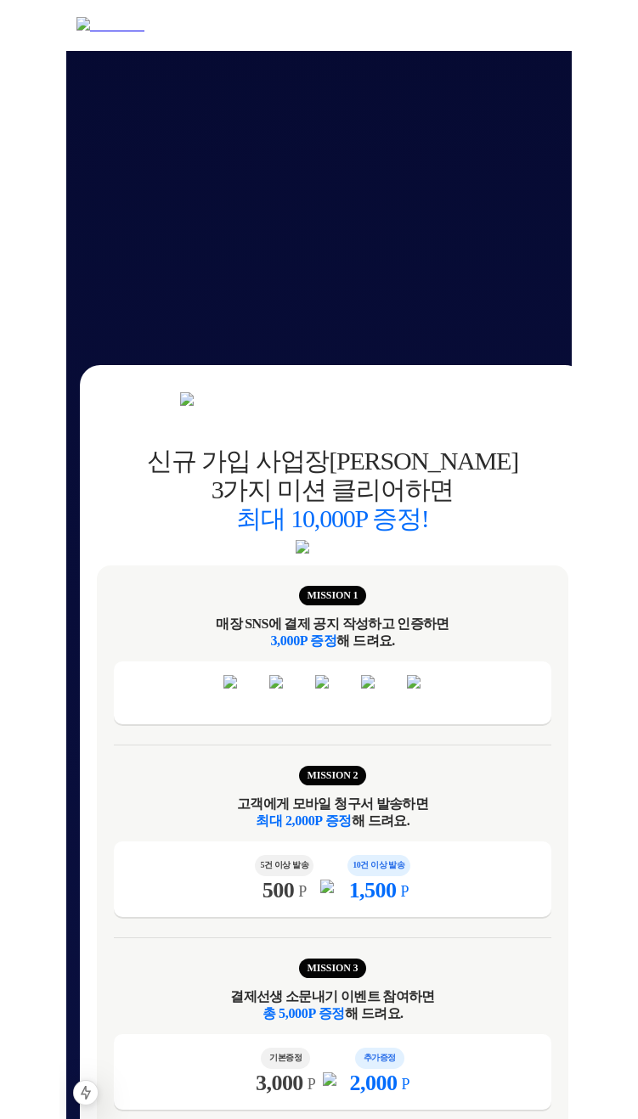
scroll to position [1662, 0]
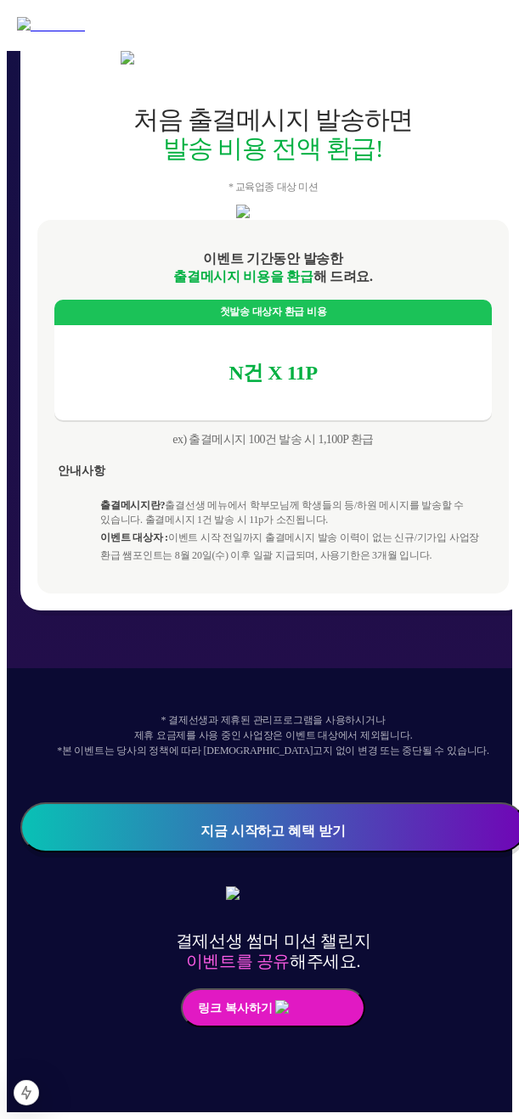
click at [278, 1023] on button "링크 복사하기" at bounding box center [273, 1008] width 184 height 39
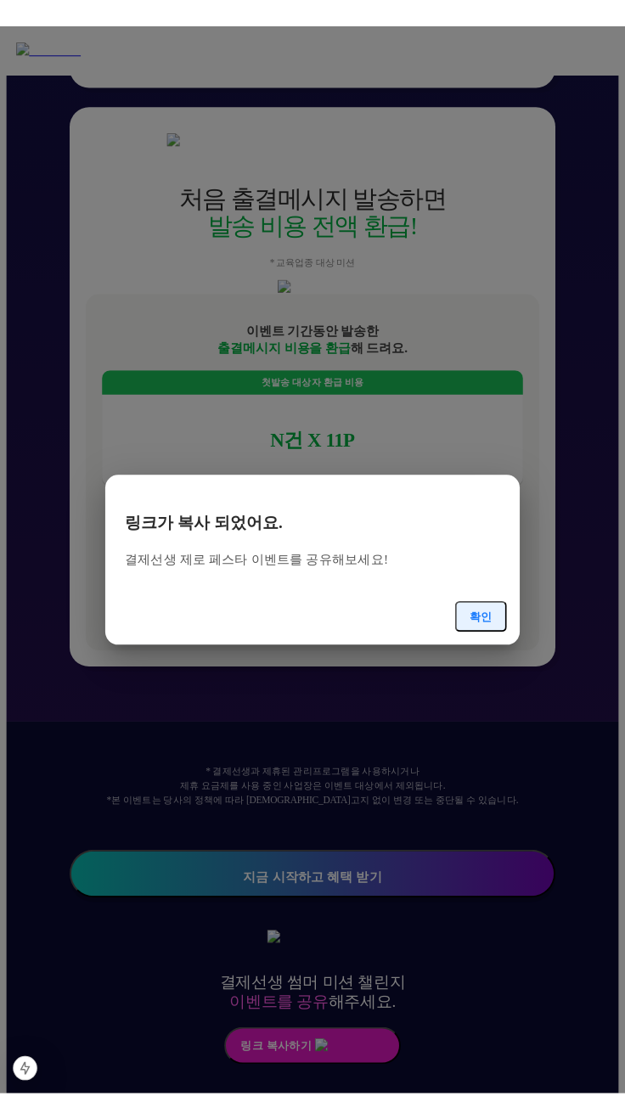
scroll to position [1290, 0]
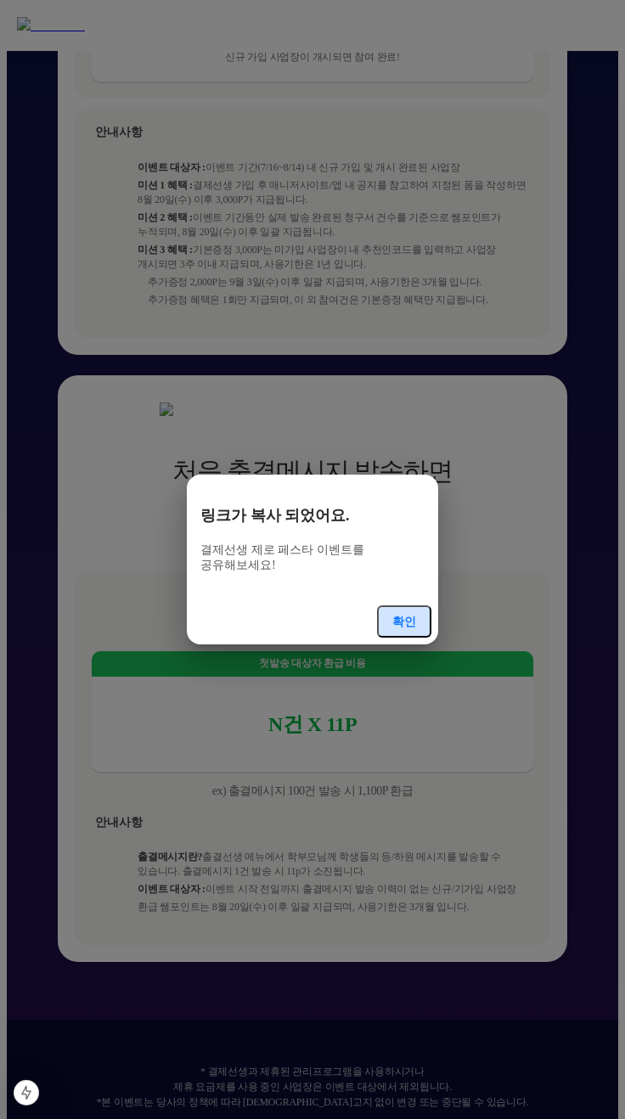
click at [413, 606] on button "확인" at bounding box center [404, 622] width 54 height 32
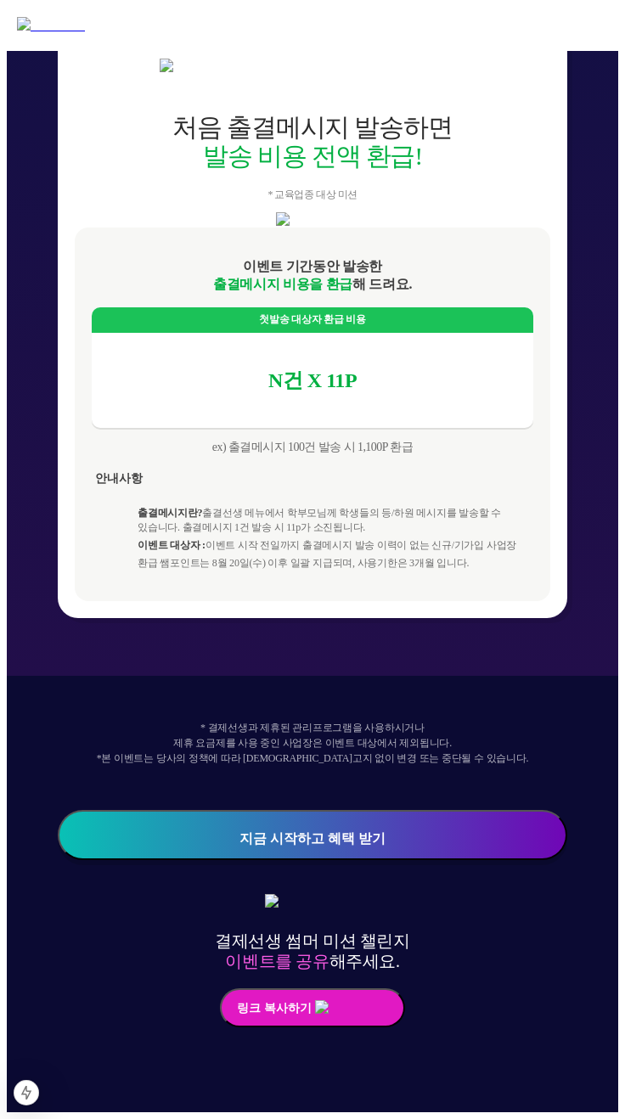
scroll to position [1662, 0]
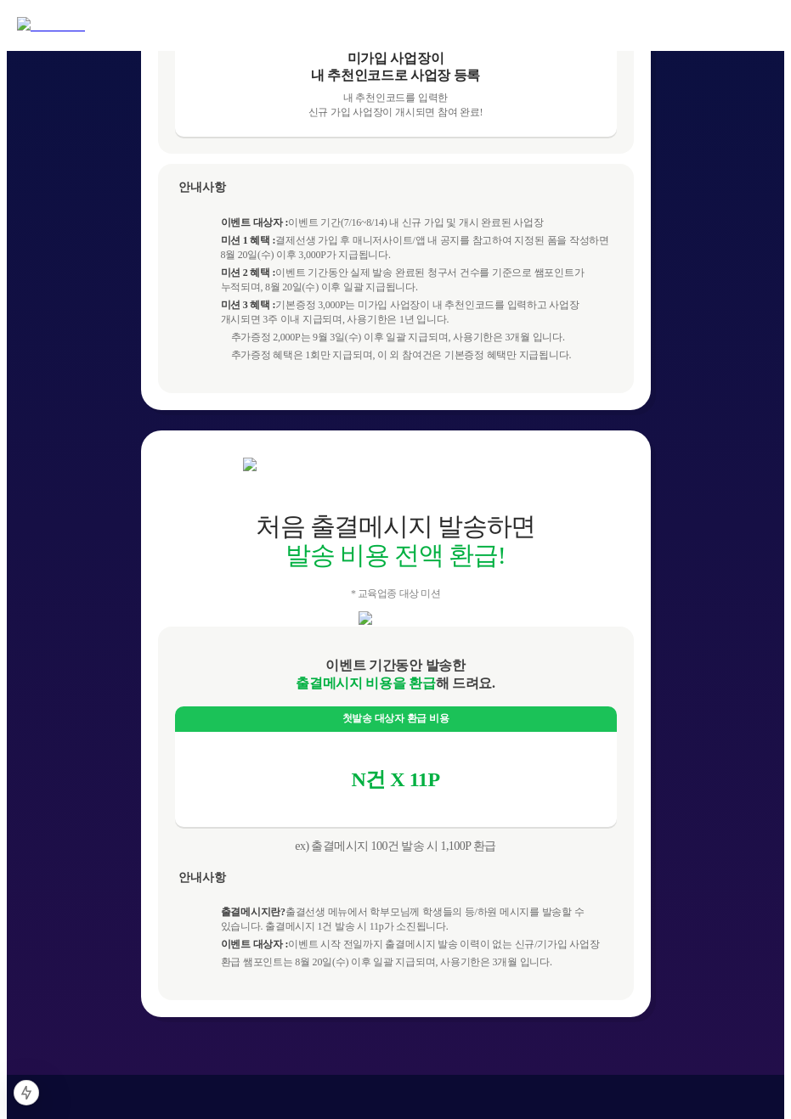
scroll to position [1662, 0]
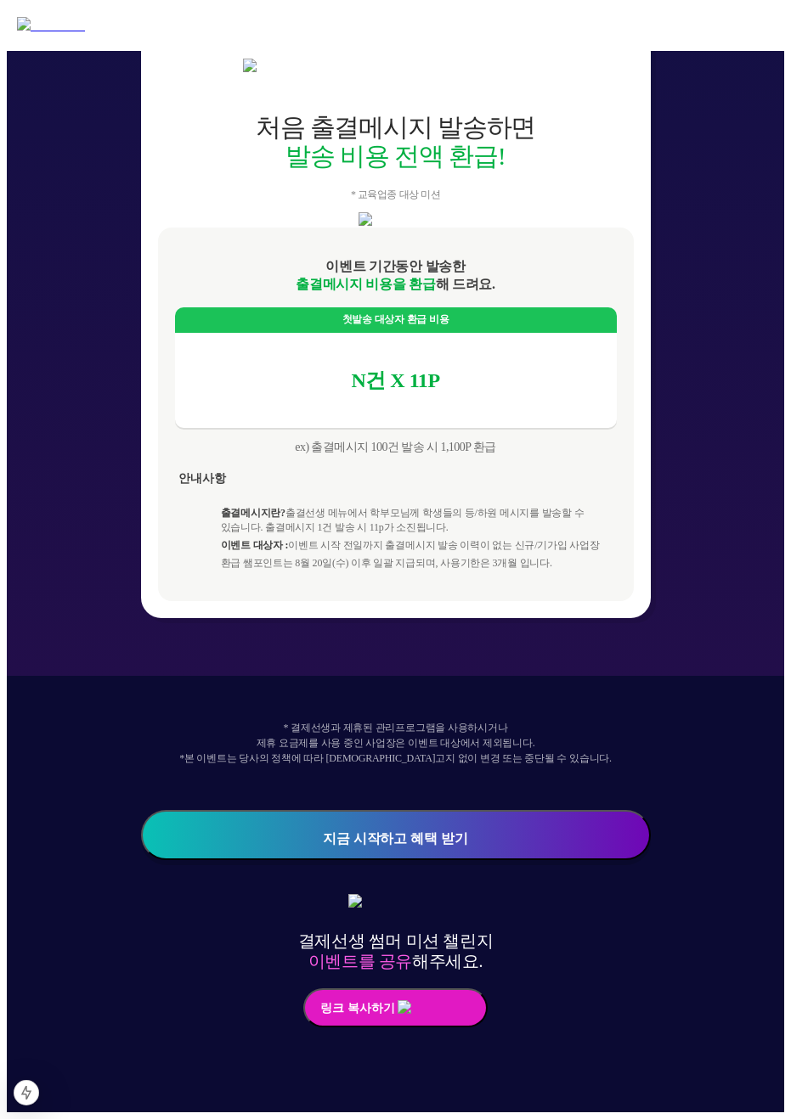
scroll to position [1596, 0]
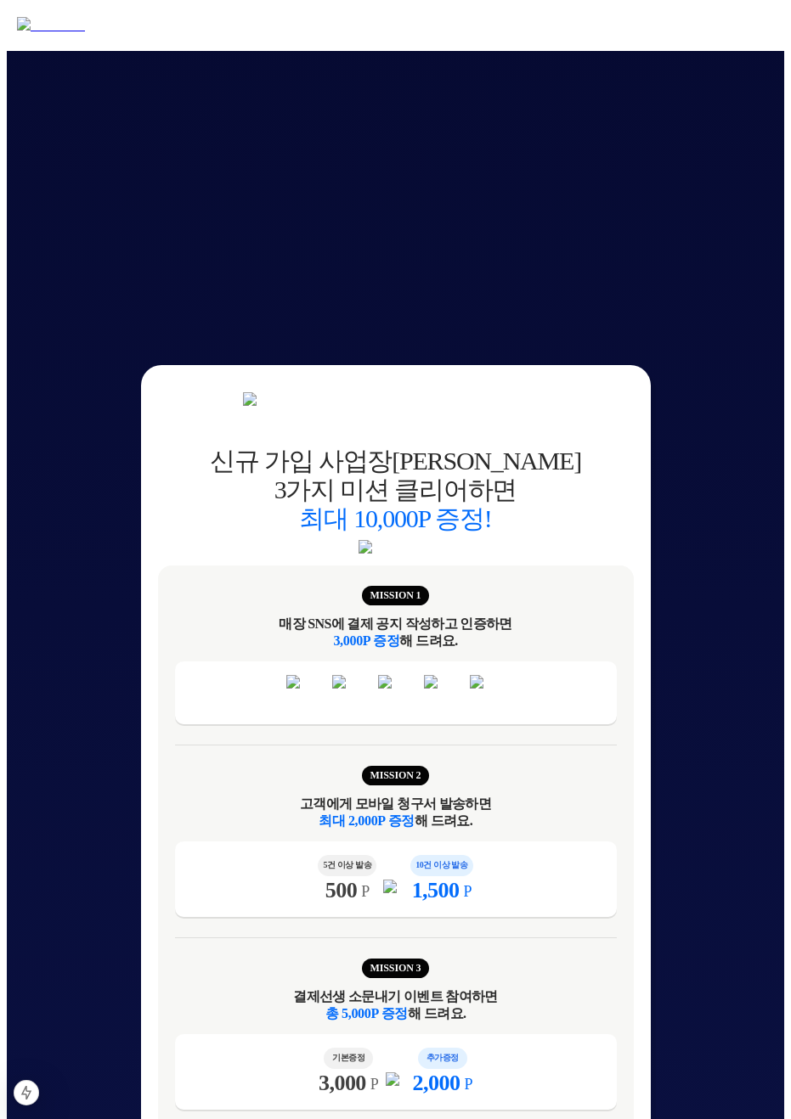
scroll to position [1596, 0]
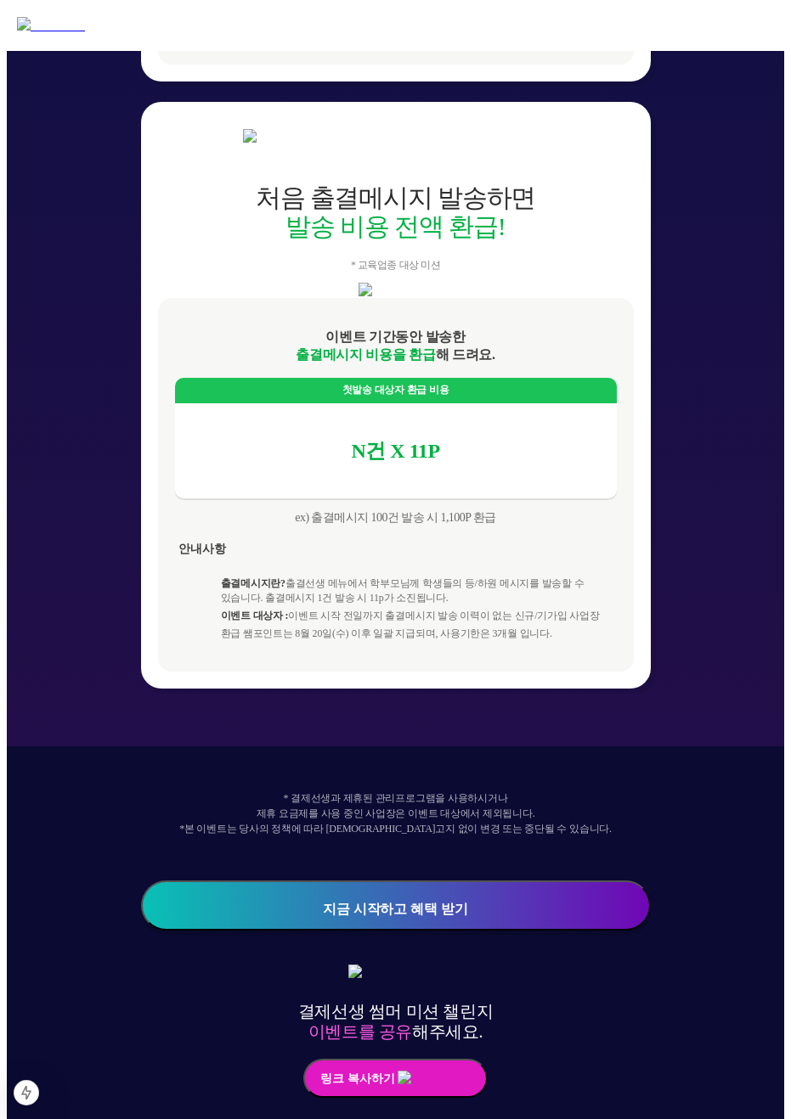
scroll to position [1662, 0]
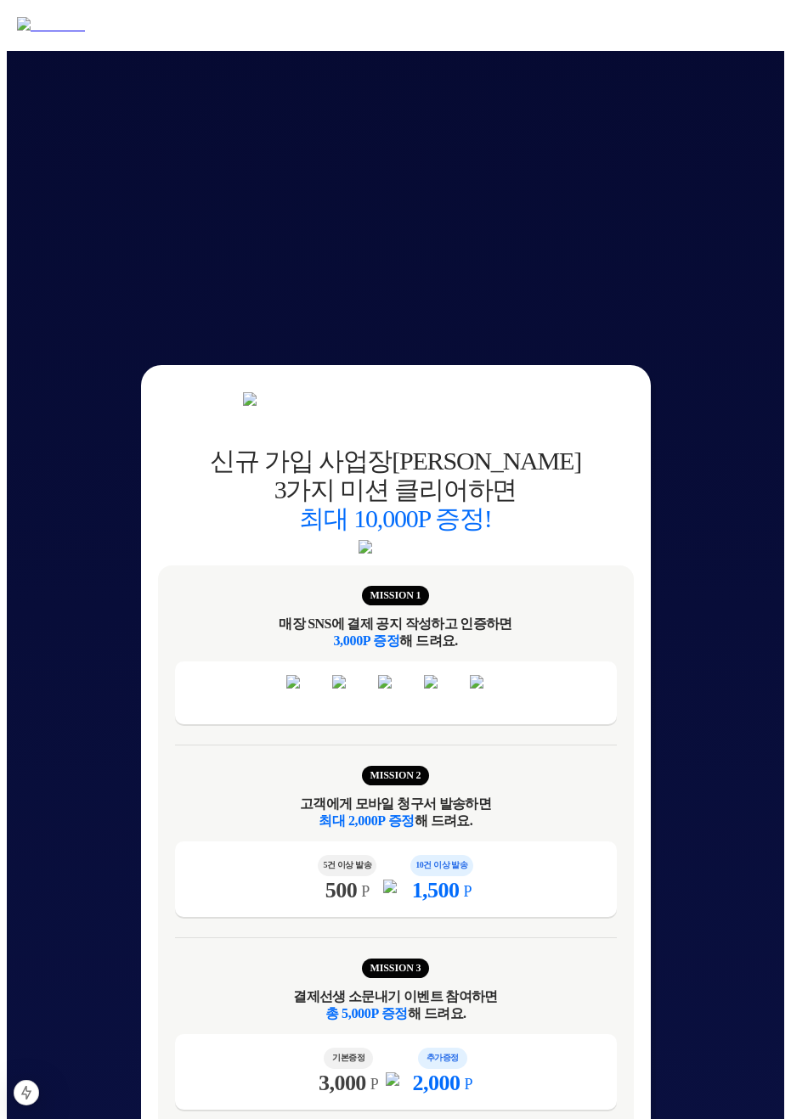
scroll to position [1662, 0]
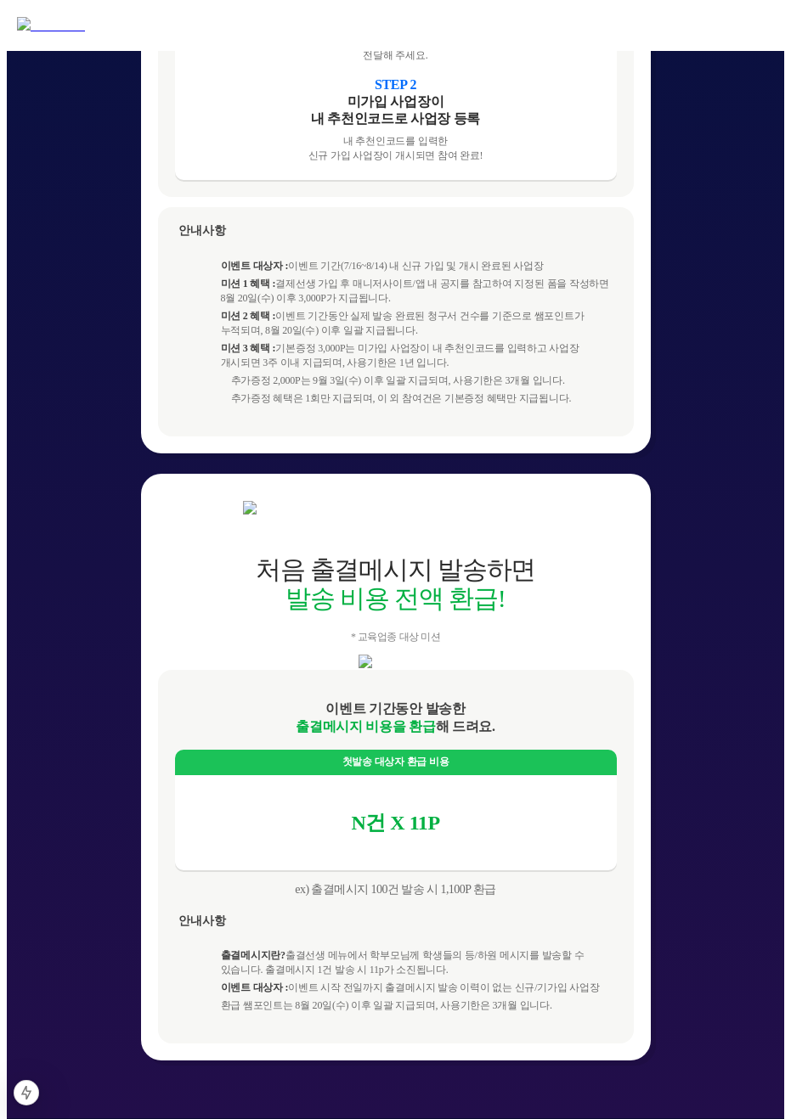
scroll to position [1578, 0]
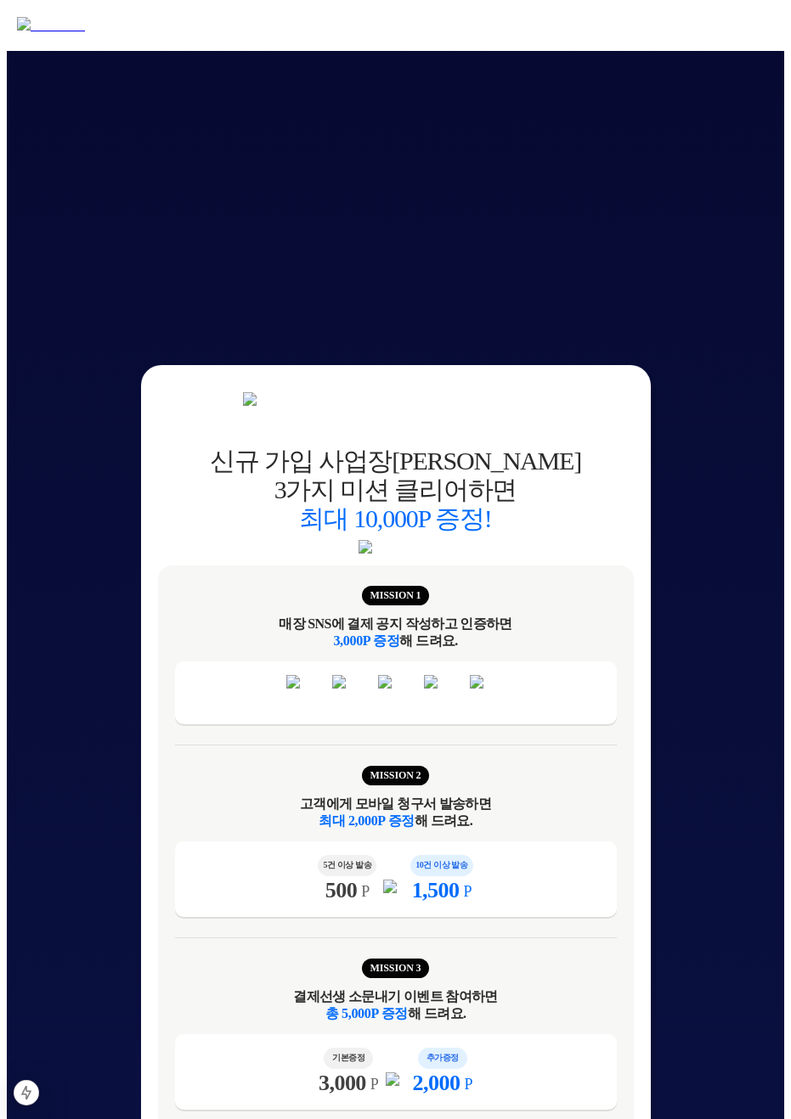
click at [724, 22] on img at bounding box center [576, 14] width 430 height 15
click at [721, 22] on img at bounding box center [576, 14] width 430 height 15
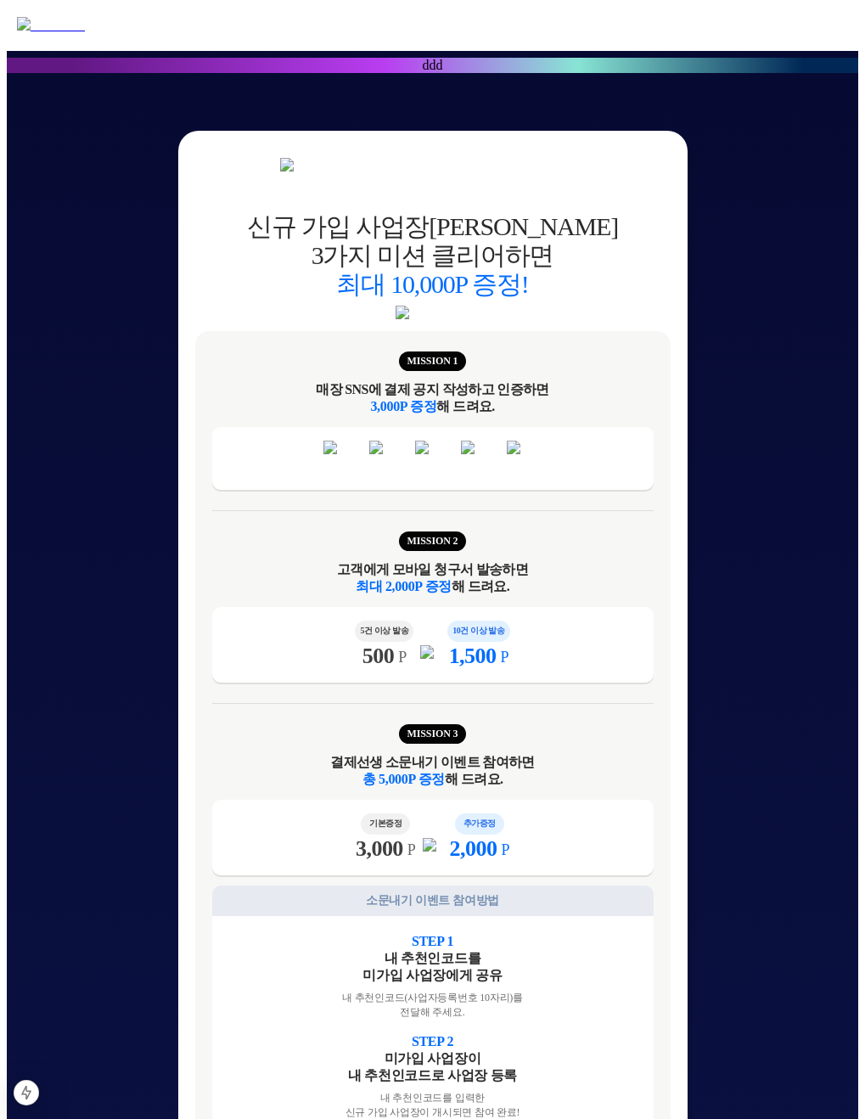
click at [716, 392] on div "ddd 신규 가입 사업장이 3가지 미션 클리어하면 최대 10,000P 증정! MISSION 1 매장 SNS에 결제 공지 작성하고 인증하면 3,…" at bounding box center [433, 1103] width 852 height 2193
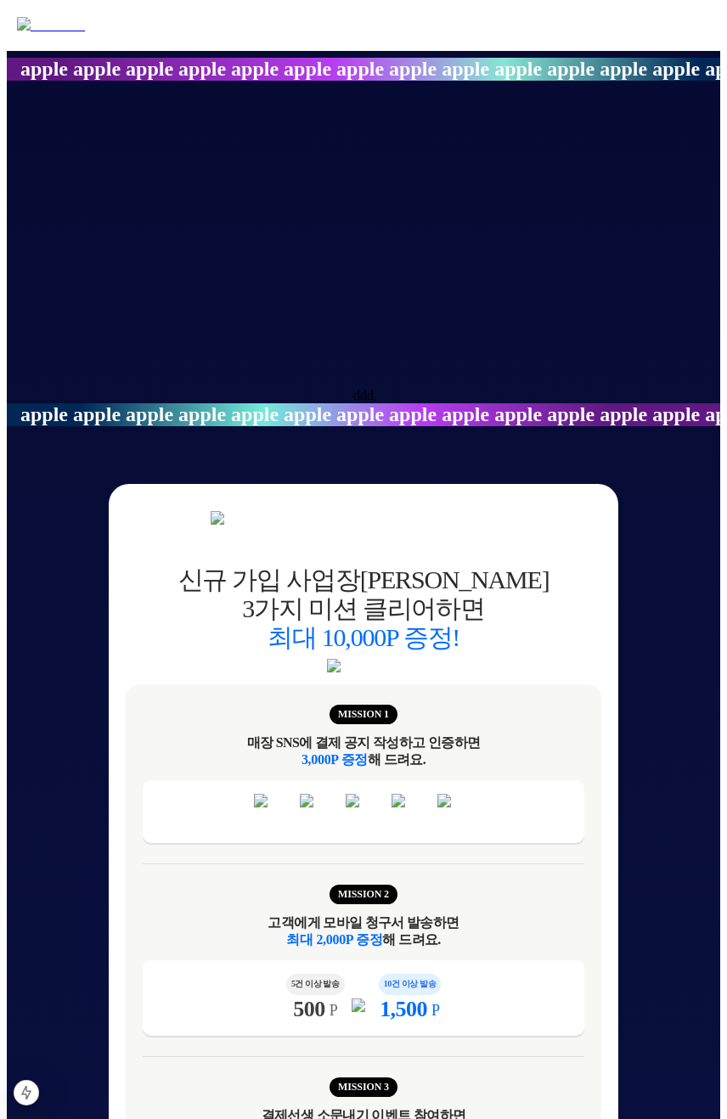
click at [579, 190] on div at bounding box center [499, 234] width 985 height 307
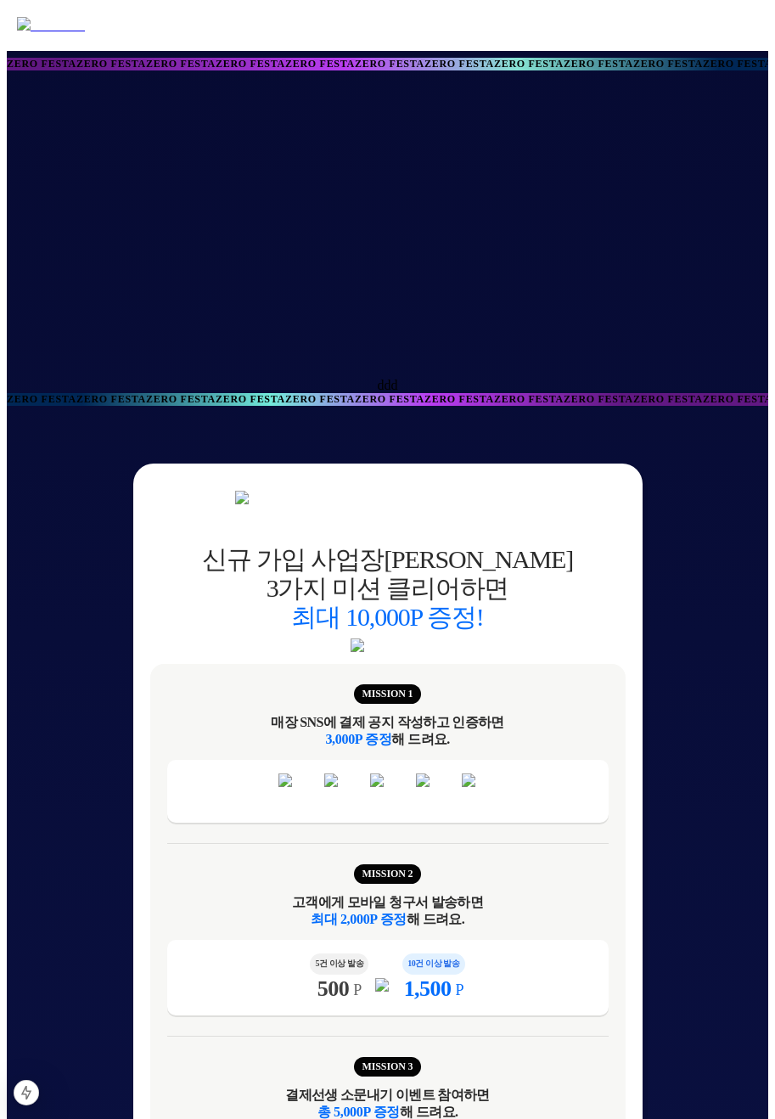
click at [602, 394] on div "ZERO FESTAZERO FESTAZERO FESTAZERO FESTAZERO FESTAZERO FESTAZERO FESTAZERO FEST…" at bounding box center [388, 399] width 762 height 13
click at [693, 378] on div "ddd" at bounding box center [388, 385] width 762 height 15
